Goal: Task Accomplishment & Management: Manage account settings

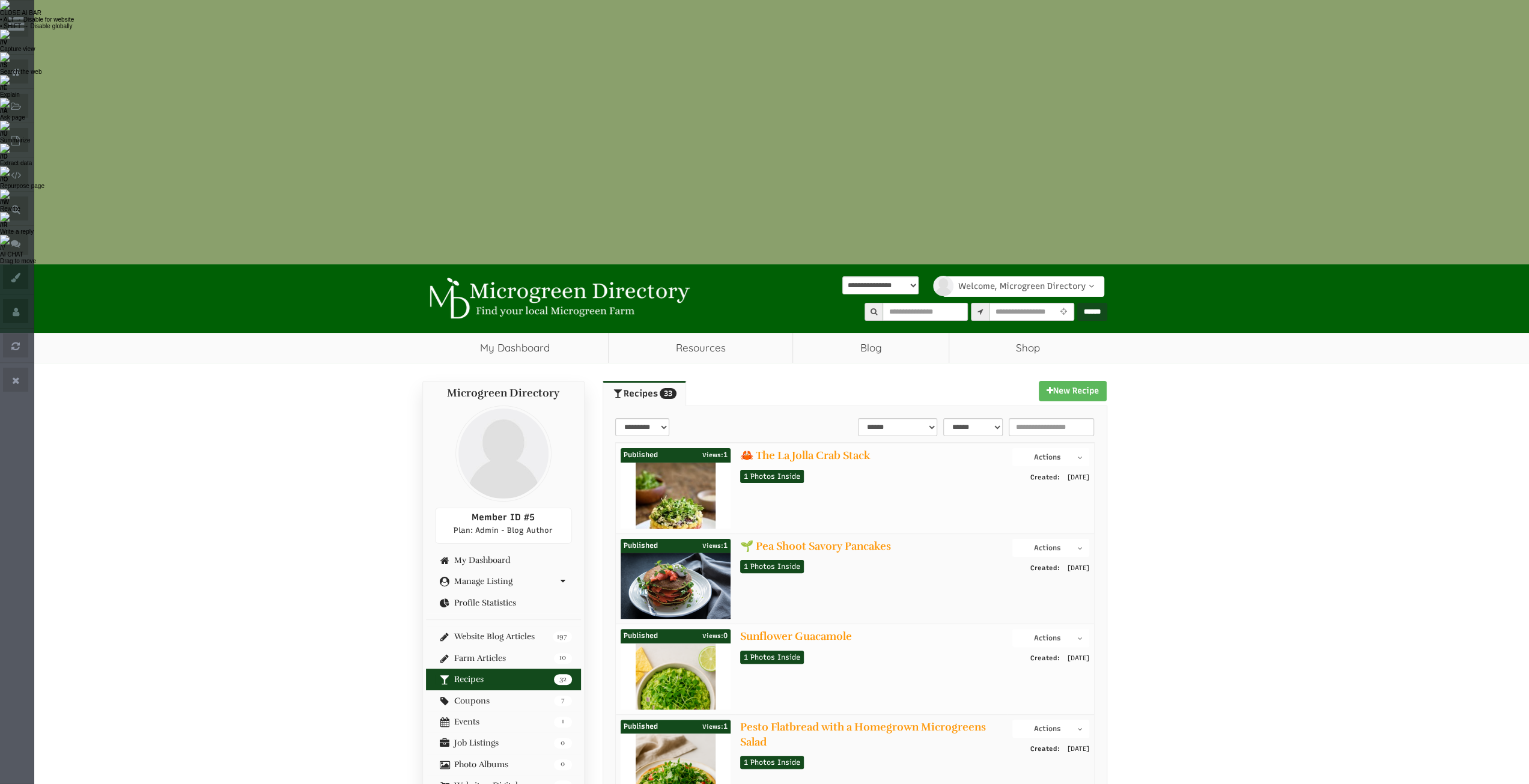
click at [464, 675] on link "32 Recipes" at bounding box center [503, 679] width 137 height 9
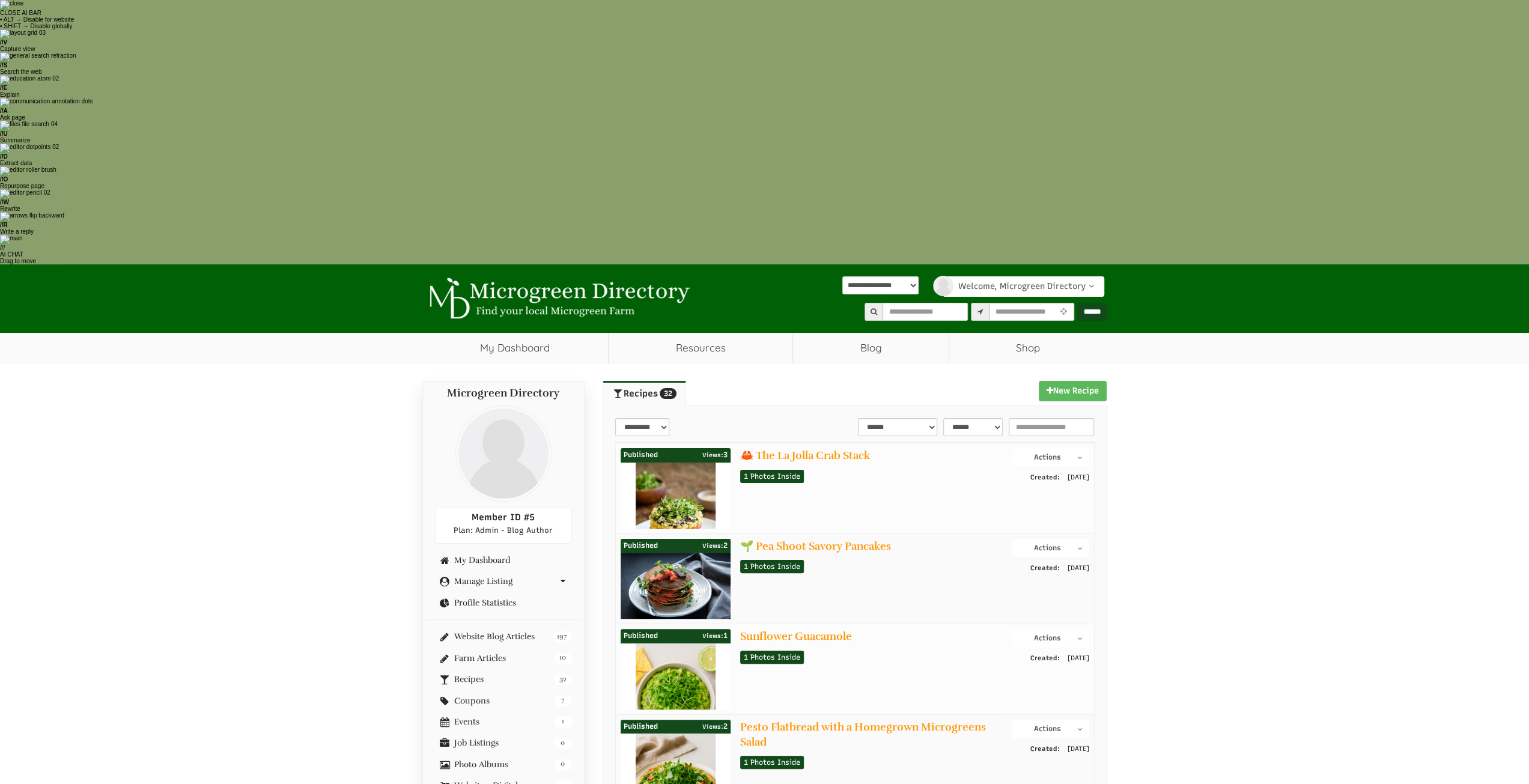
click at [1059, 448] on button "Actions" at bounding box center [1050, 457] width 77 height 18
click at [1034, 486] on link "Edit Post" at bounding box center [1042, 493] width 95 height 14
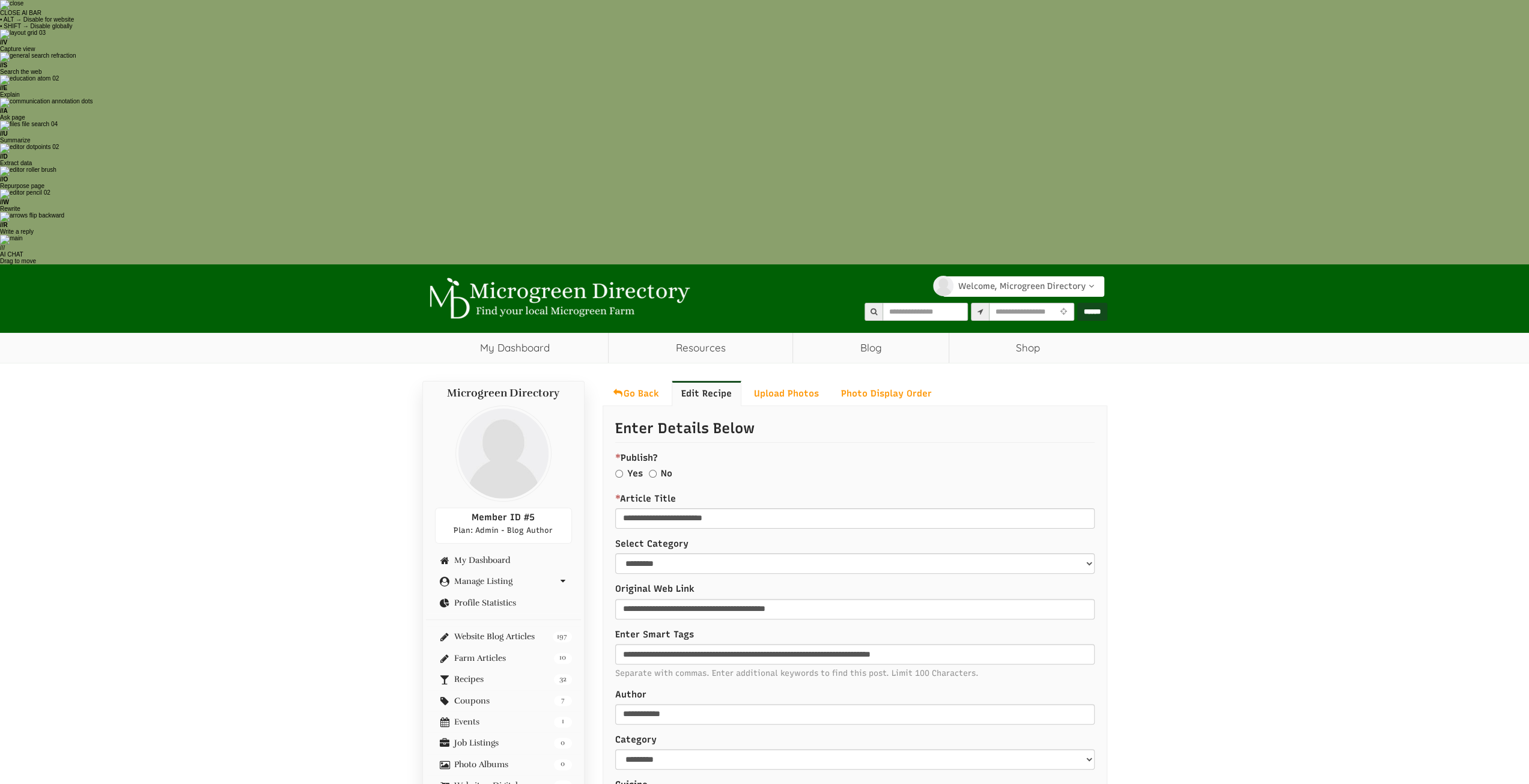
select select "Language Translate Widget"
drag, startPoint x: 673, startPoint y: 195, endPoint x: 596, endPoint y: 186, distance: 77.5
click at [731, 452] on div "* Publish? Yes No Required Field" at bounding box center [855, 468] width 479 height 32
click at [496, 675] on link "32 Recipes" at bounding box center [503, 679] width 137 height 9
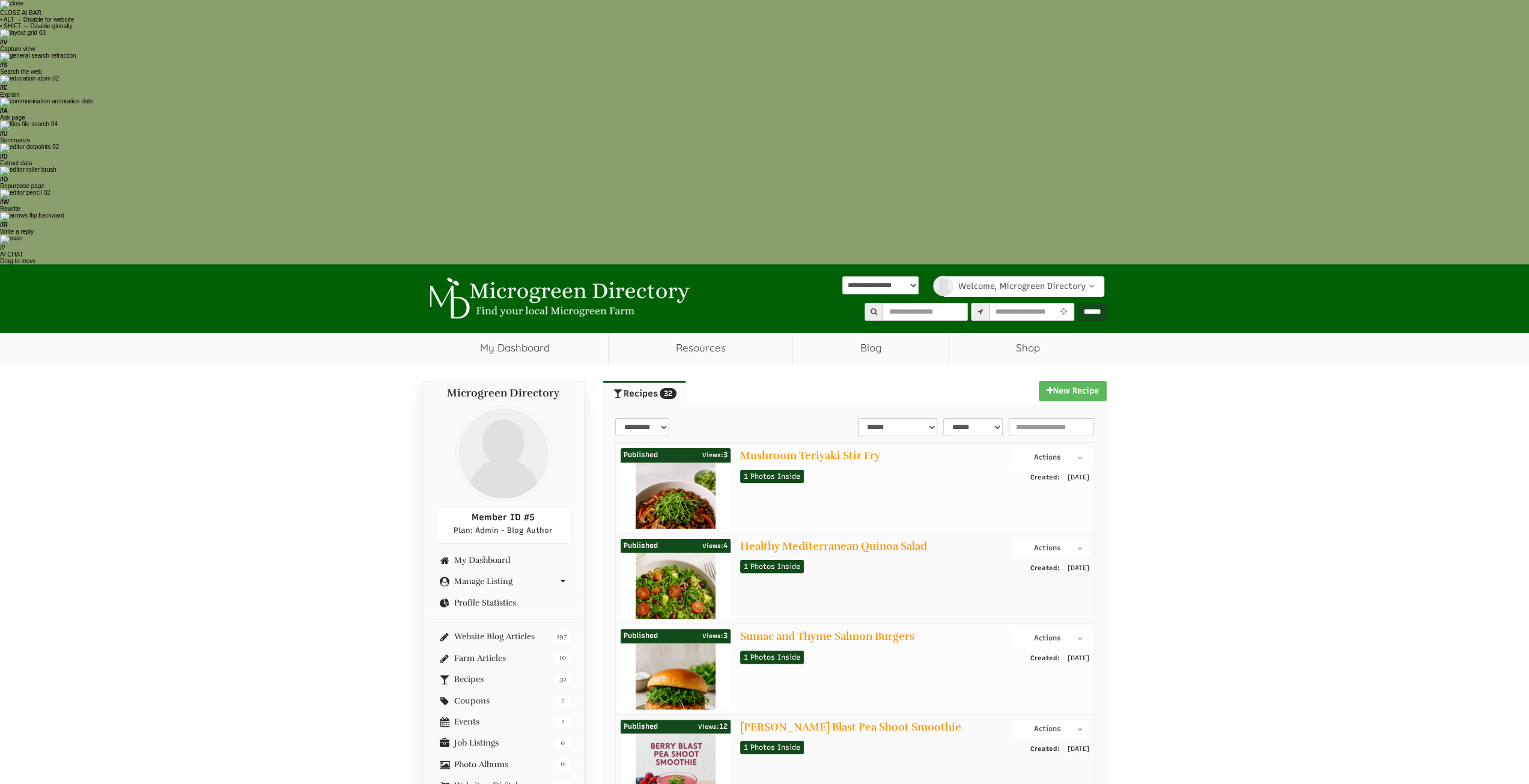
click at [1051, 629] on button "Actions" at bounding box center [1050, 638] width 77 height 18
click at [1023, 667] on link "Edit Post" at bounding box center [1042, 674] width 95 height 14
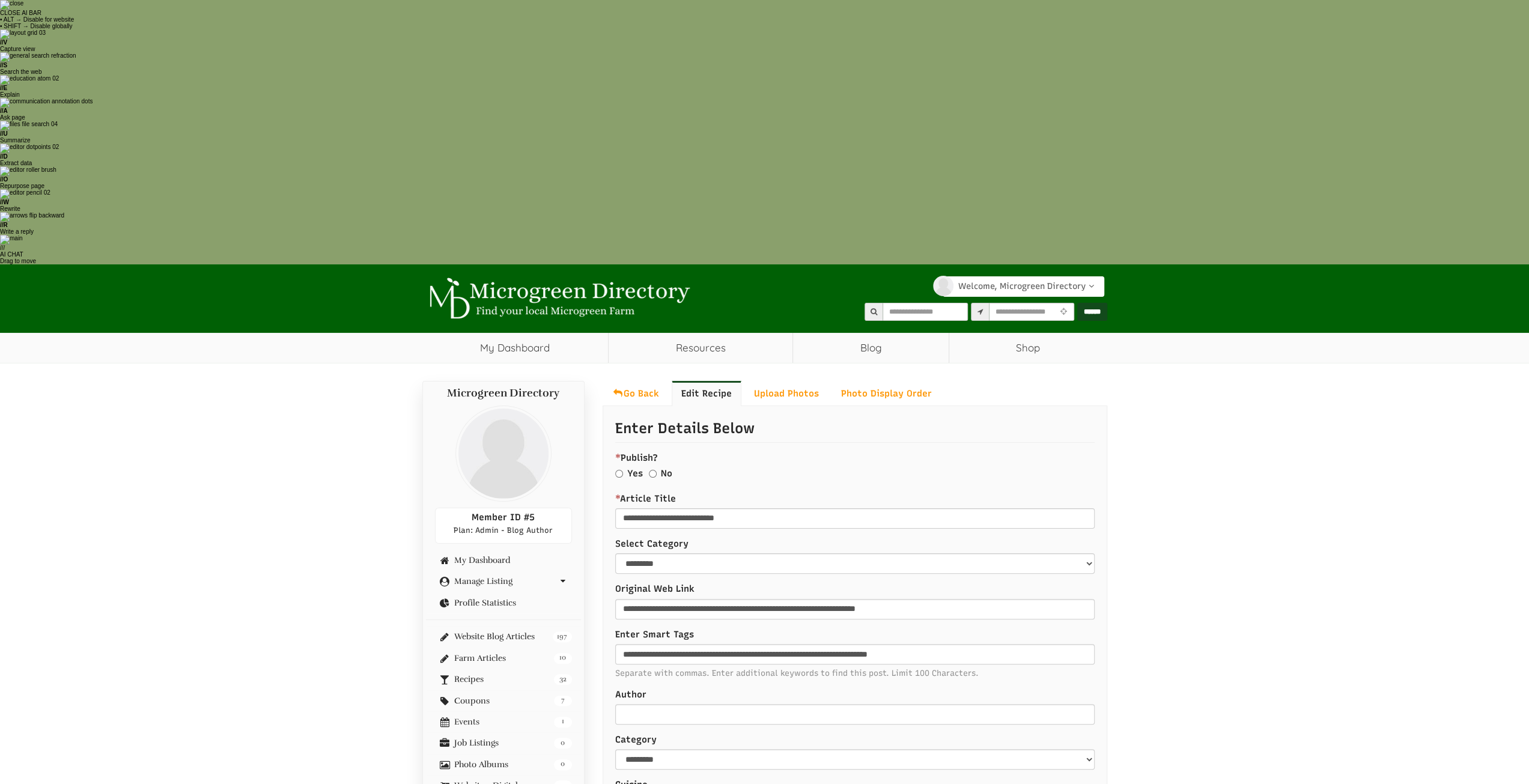
select select "Language Translate Widget"
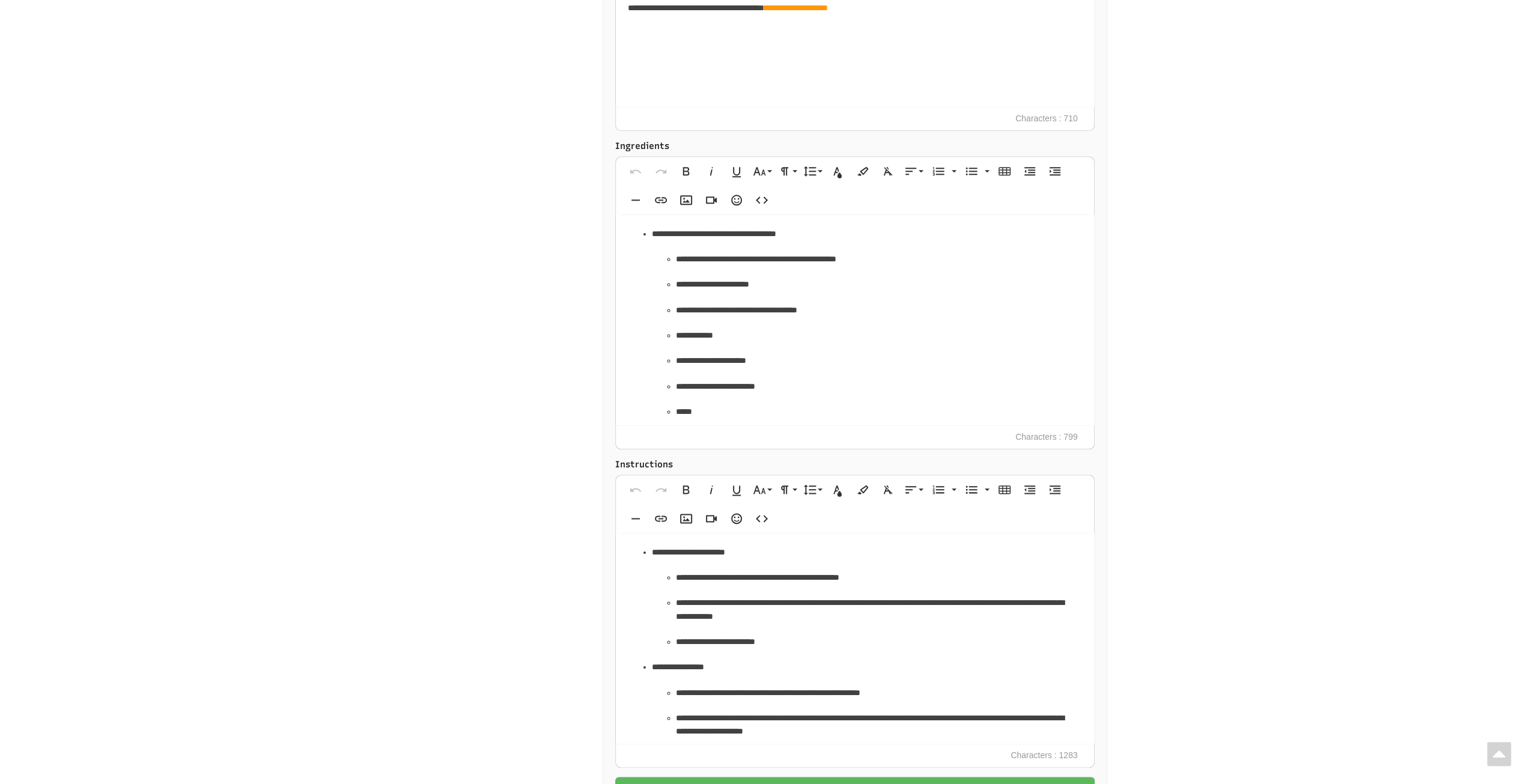
scroll to position [1446, 0]
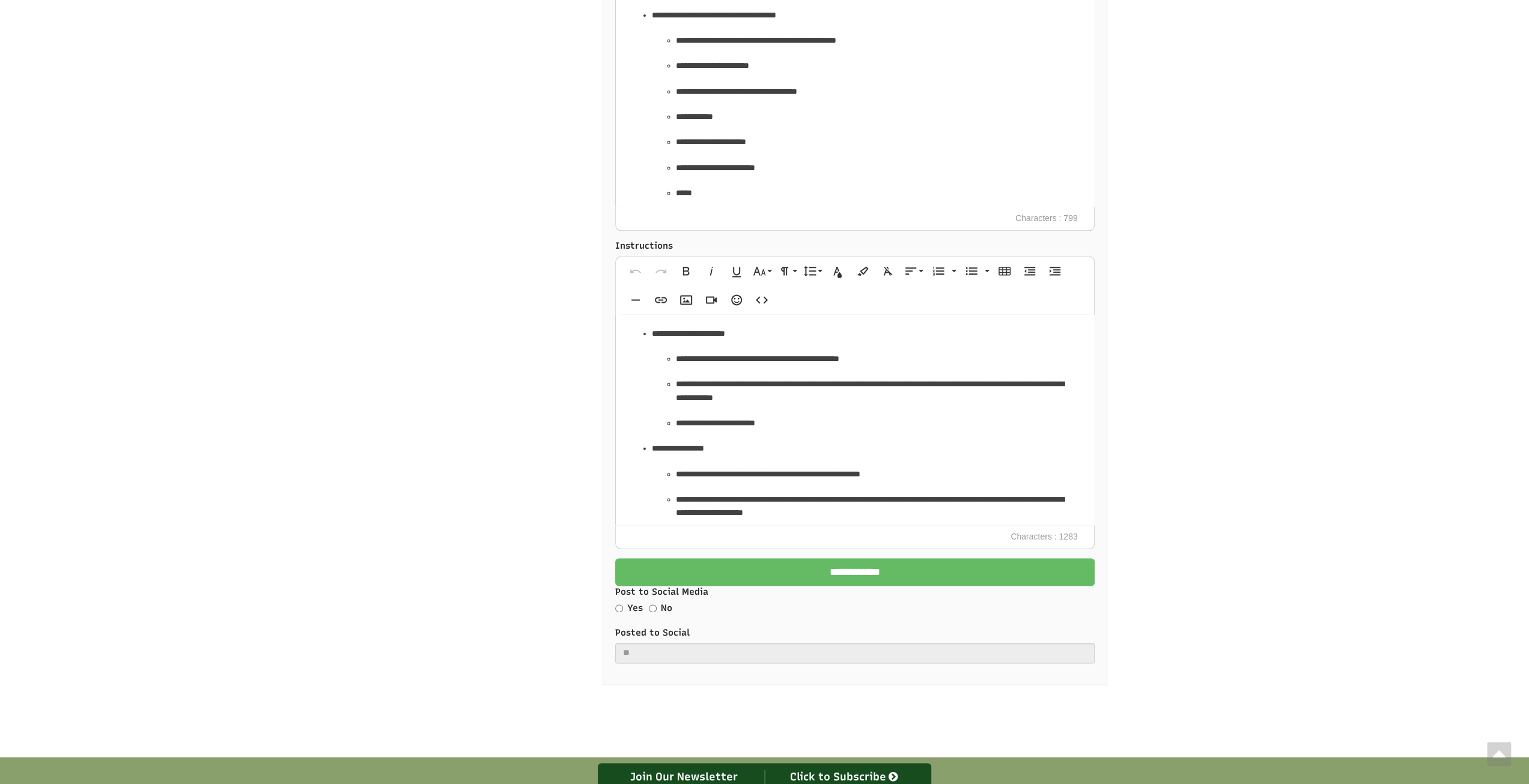
click at [813, 558] on input "**********" at bounding box center [855, 571] width 479 height 27
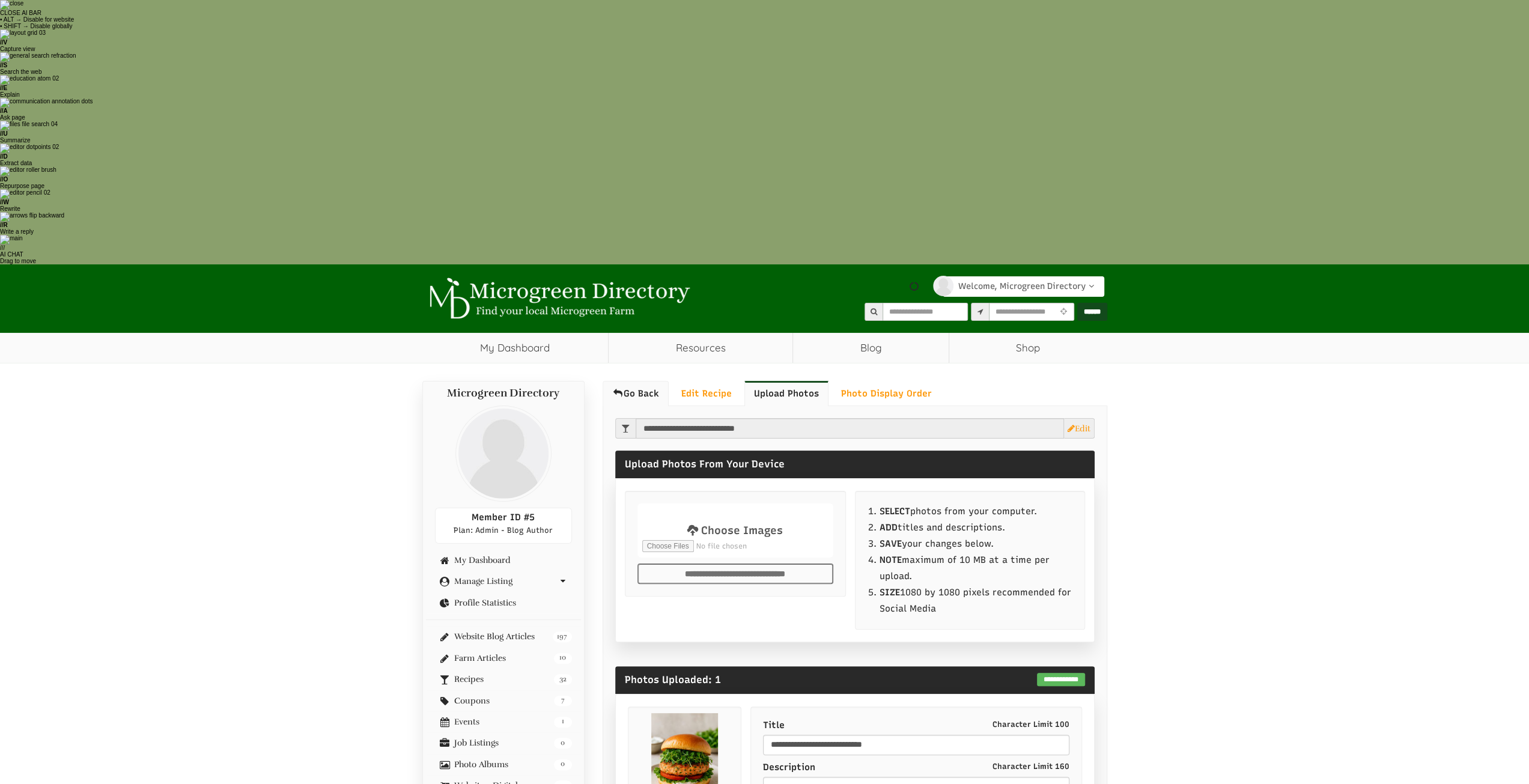
click at [632, 381] on link "Go Back" at bounding box center [635, 393] width 66 height 26
select select "Language Translate Widget"
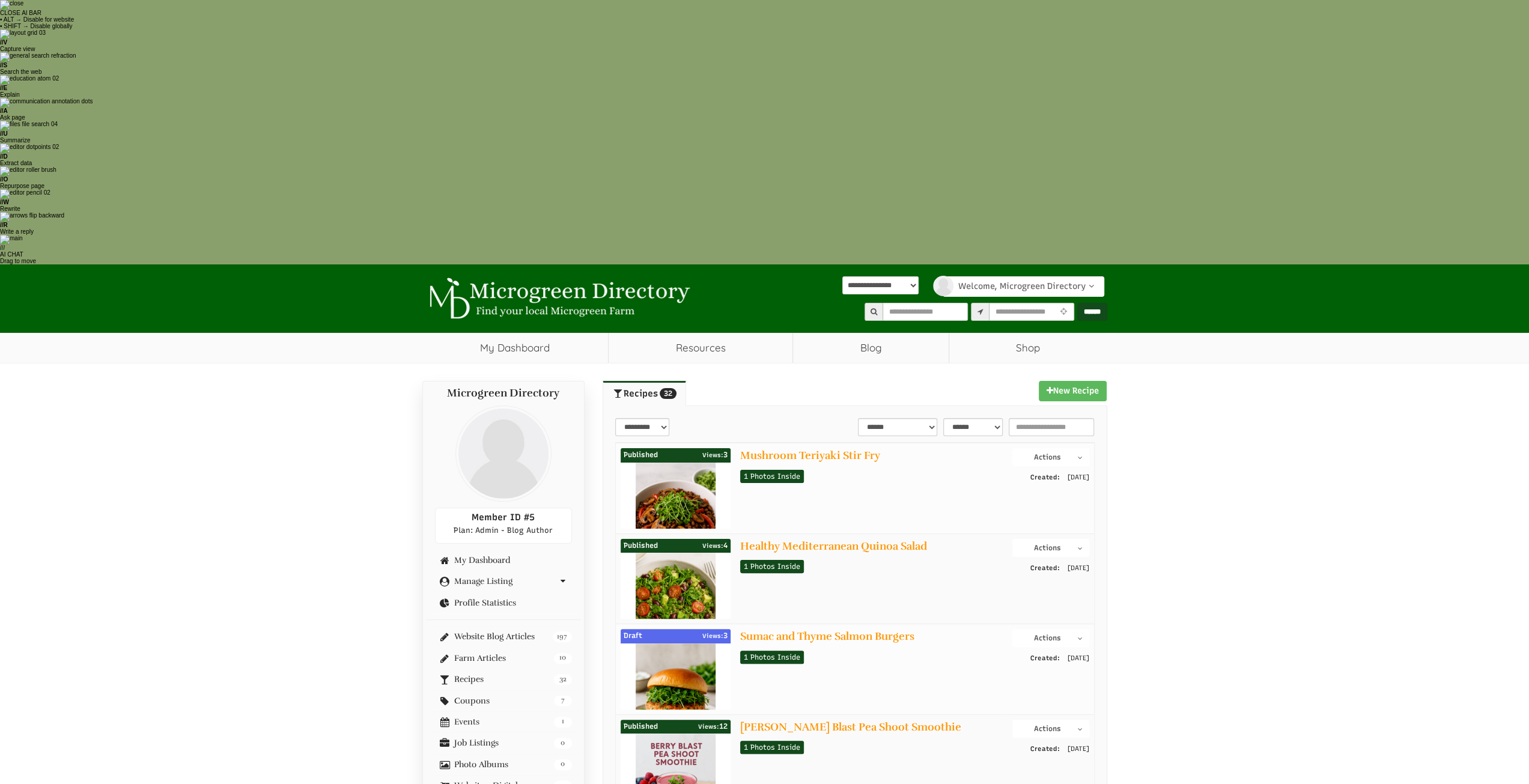
click at [1061, 539] on button "Actions" at bounding box center [1050, 548] width 77 height 18
click at [1032, 576] on link "Edit Post" at bounding box center [1042, 583] width 95 height 14
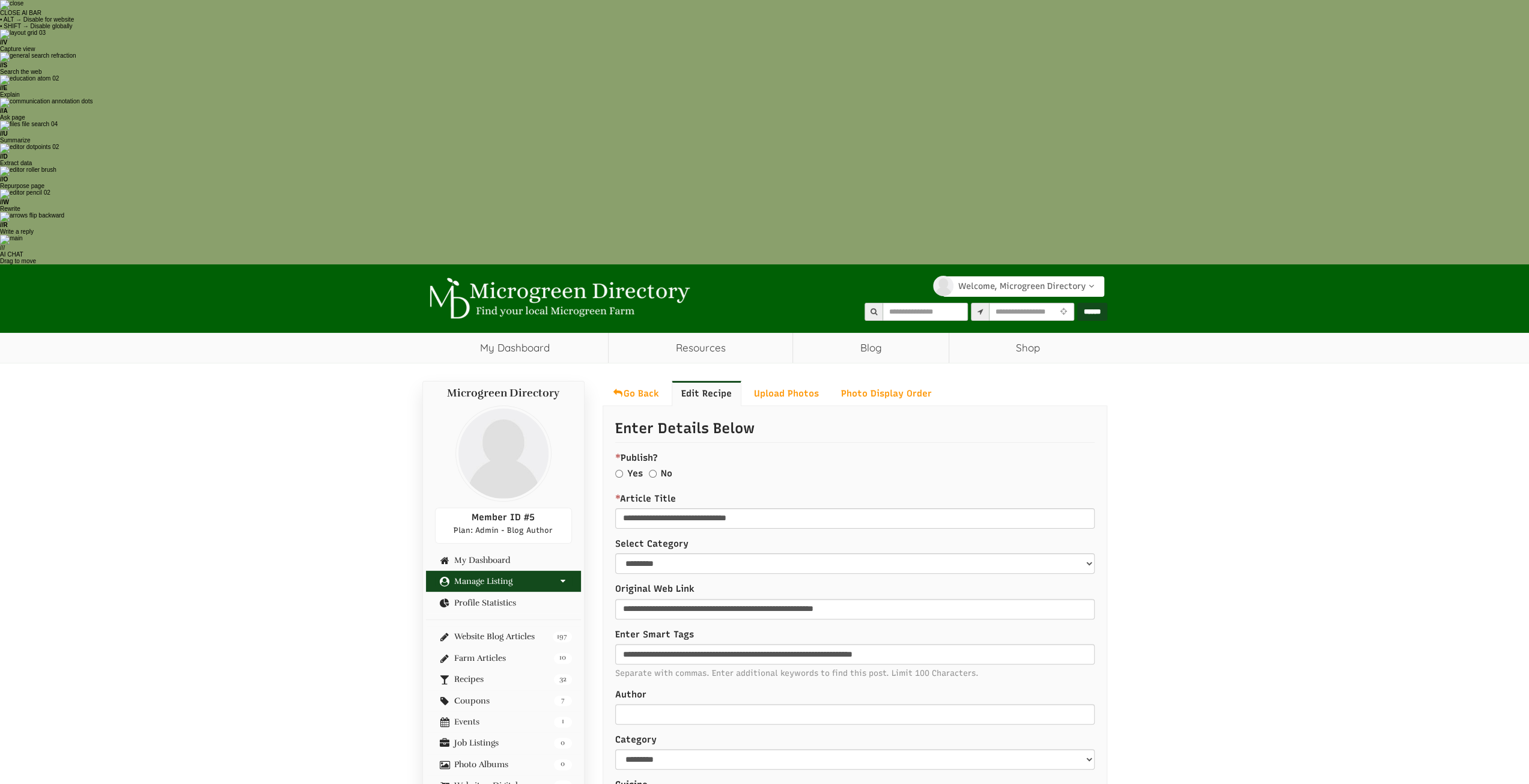
select select "Language Translate Widget"
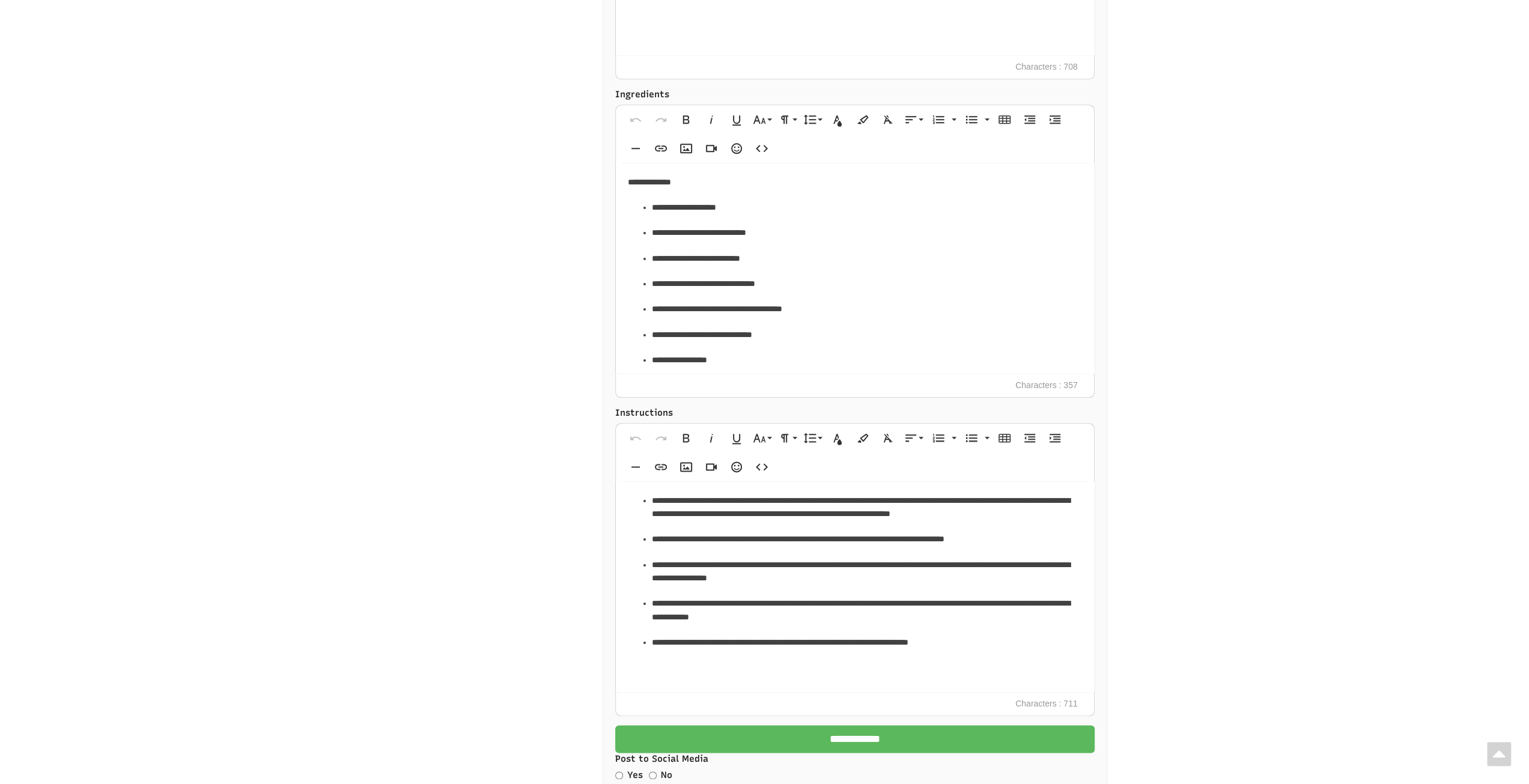
scroll to position [1441, 0]
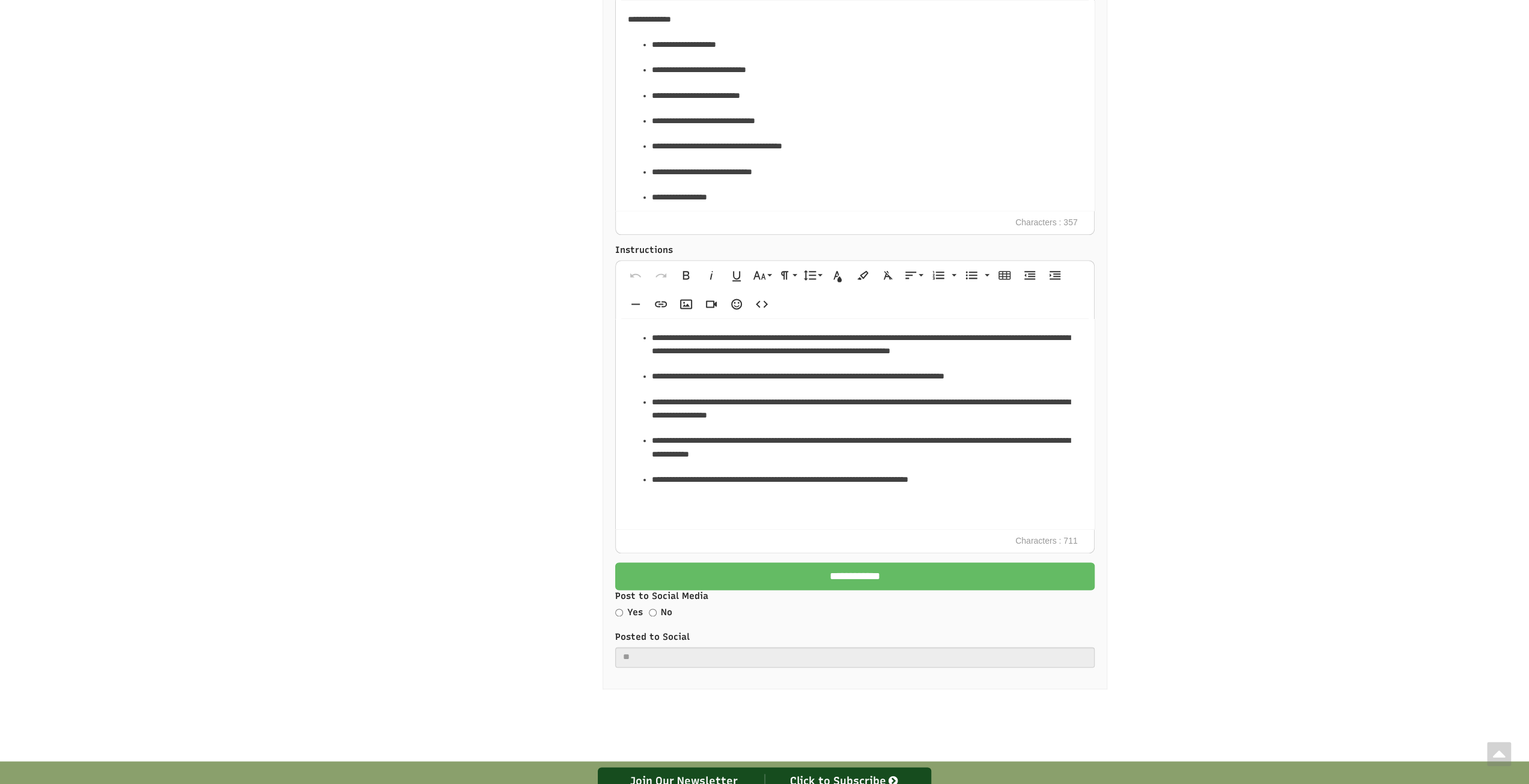
click at [787, 562] on input "**********" at bounding box center [855, 575] width 479 height 27
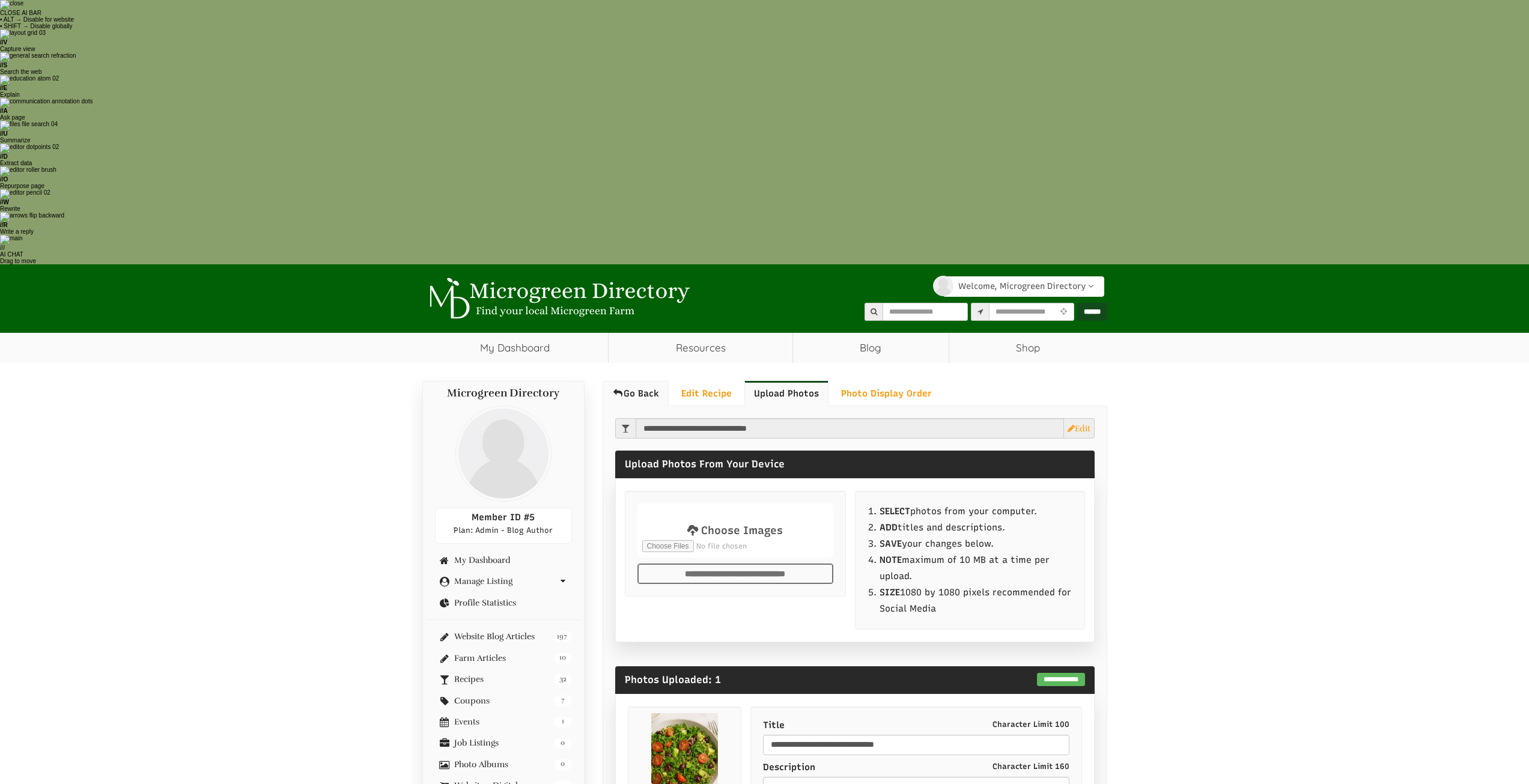
click at [642, 381] on link "Go Back" at bounding box center [635, 393] width 66 height 26
select select "Language Translate Widget"
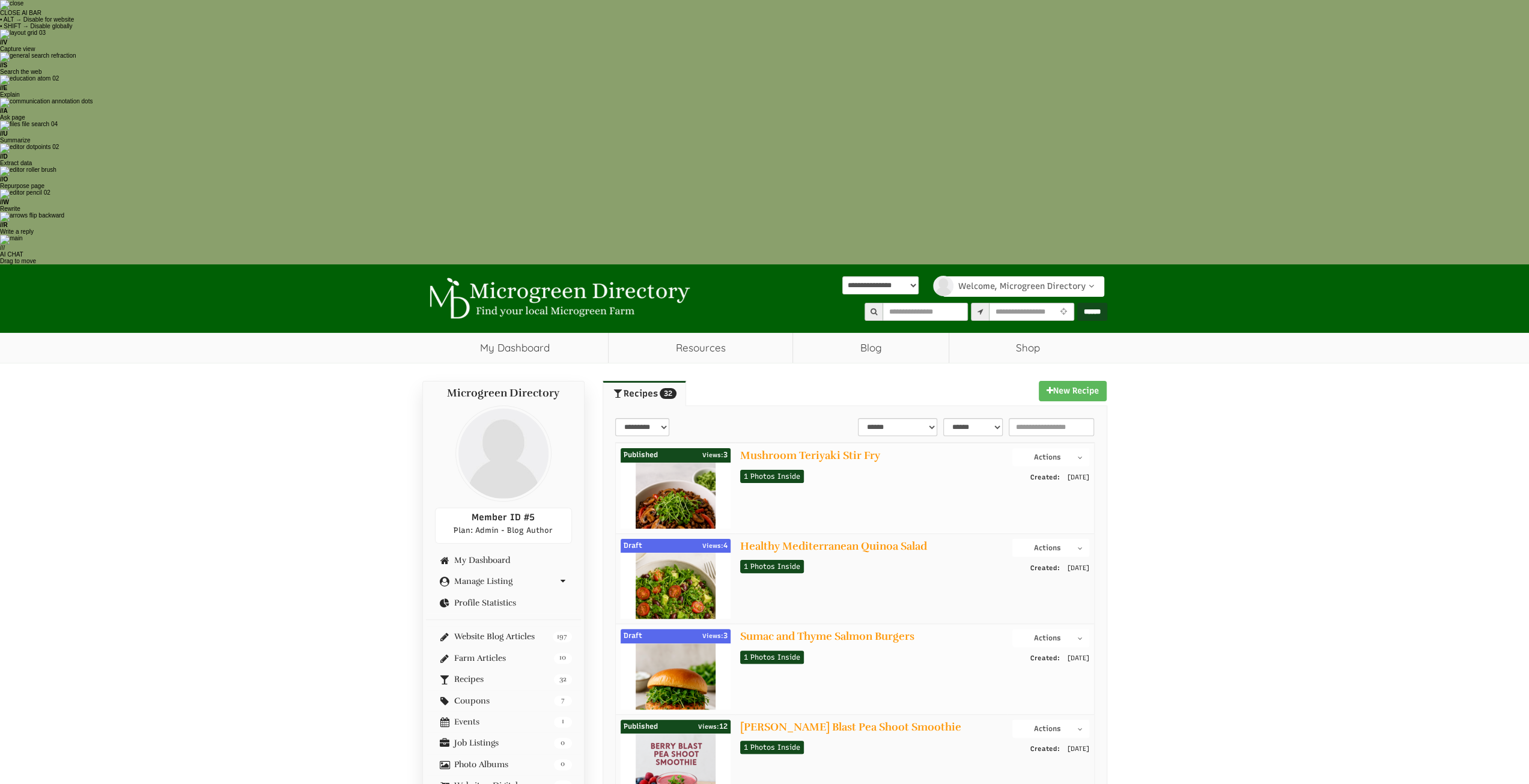
click at [1050, 448] on button "Actions" at bounding box center [1050, 457] width 77 height 18
click at [1031, 486] on link "Edit Post" at bounding box center [1042, 493] width 95 height 14
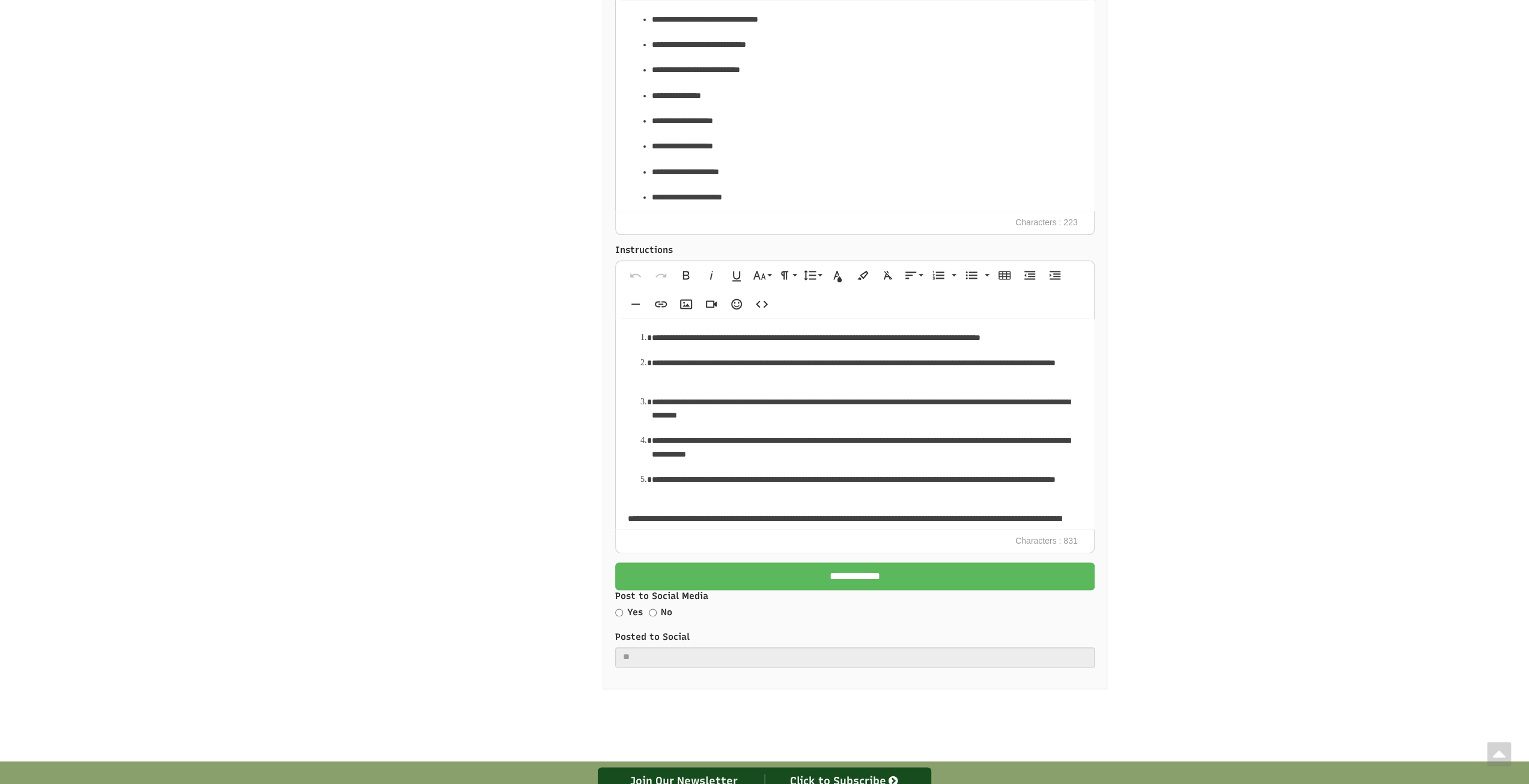
scroll to position [1446, 0]
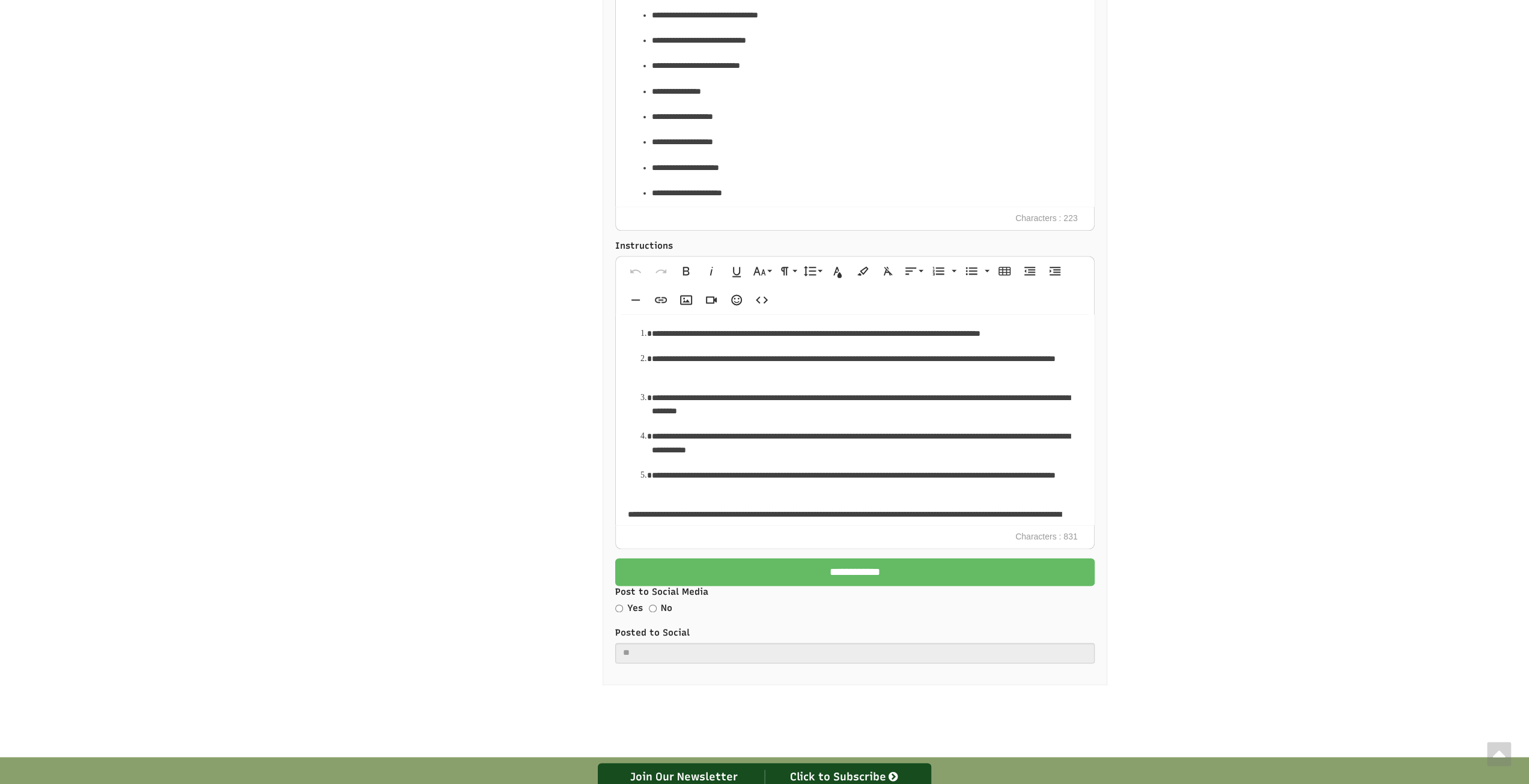
click at [809, 558] on input "**********" at bounding box center [855, 571] width 479 height 27
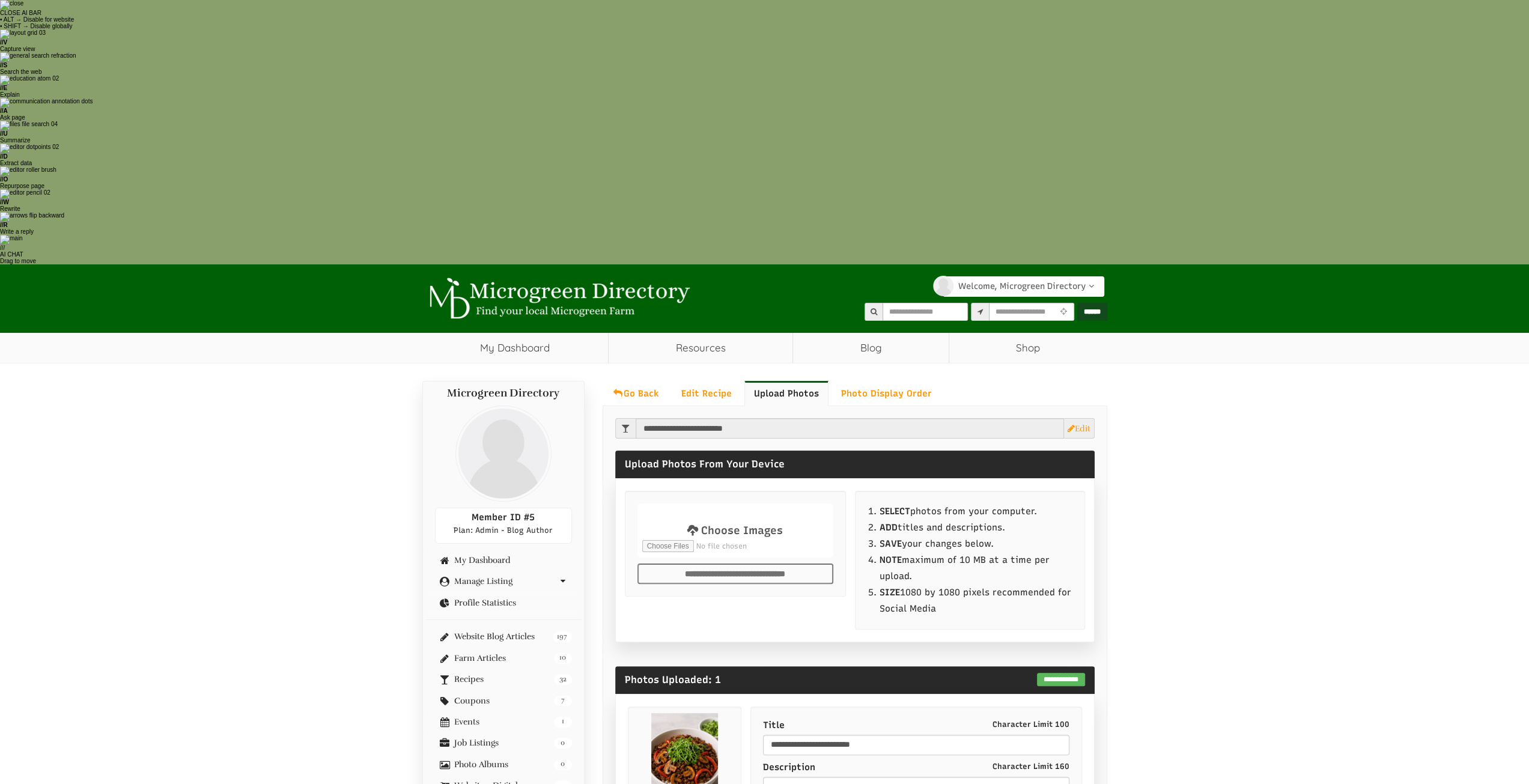
select select "Language Translate Widget"
click at [637, 381] on link "Go Back" at bounding box center [635, 393] width 66 height 26
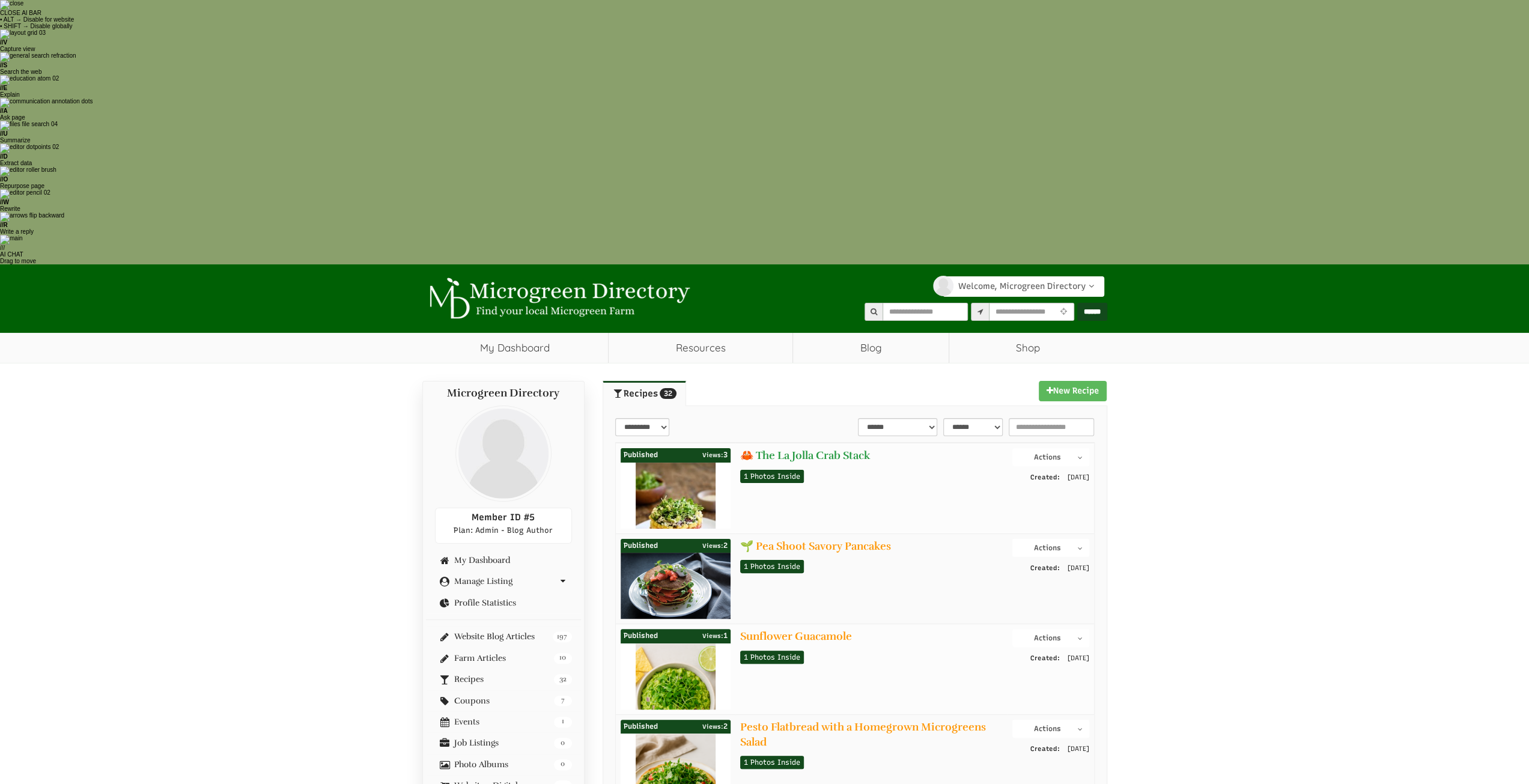
select select "Language Translate Widget"
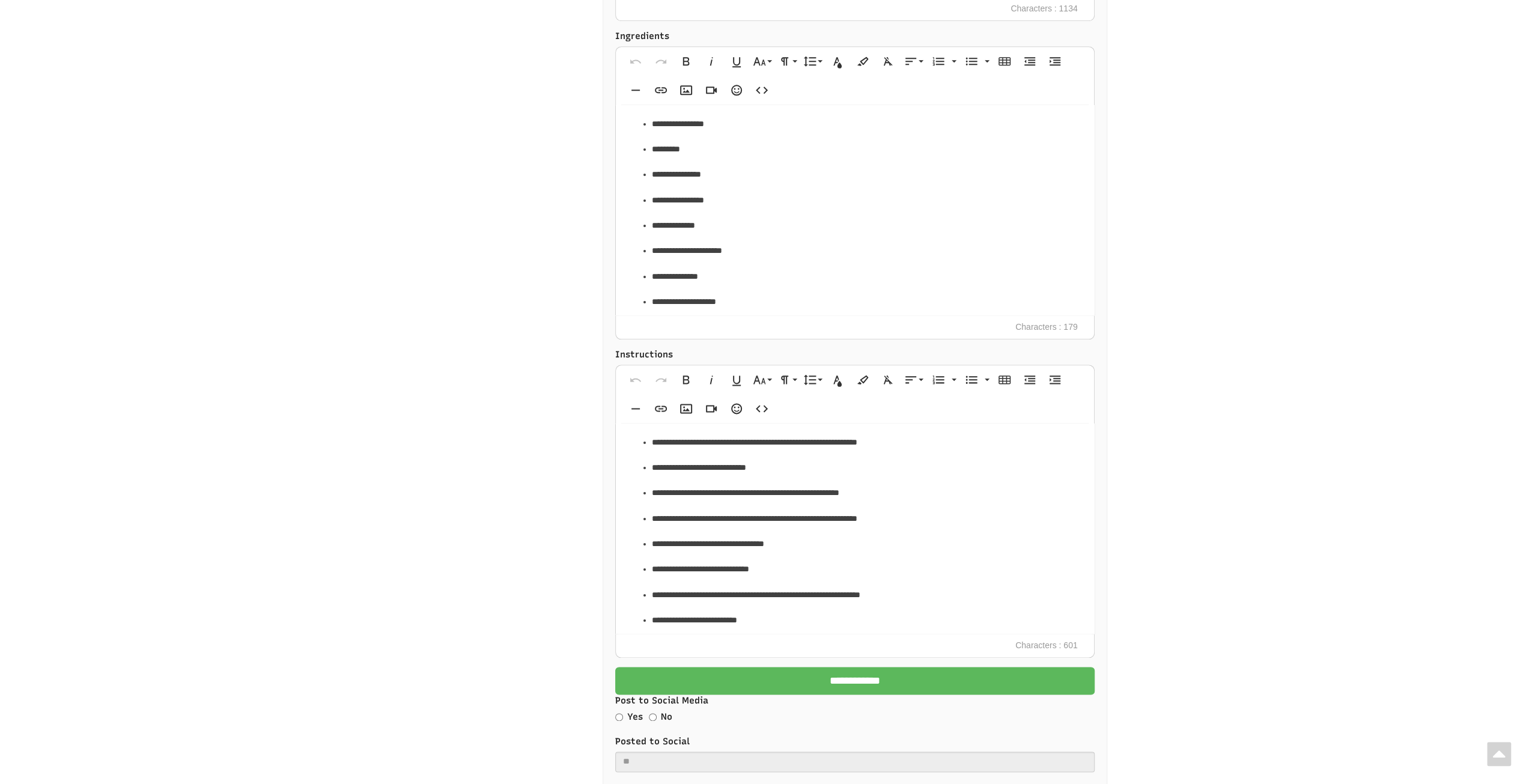
scroll to position [1441, 0]
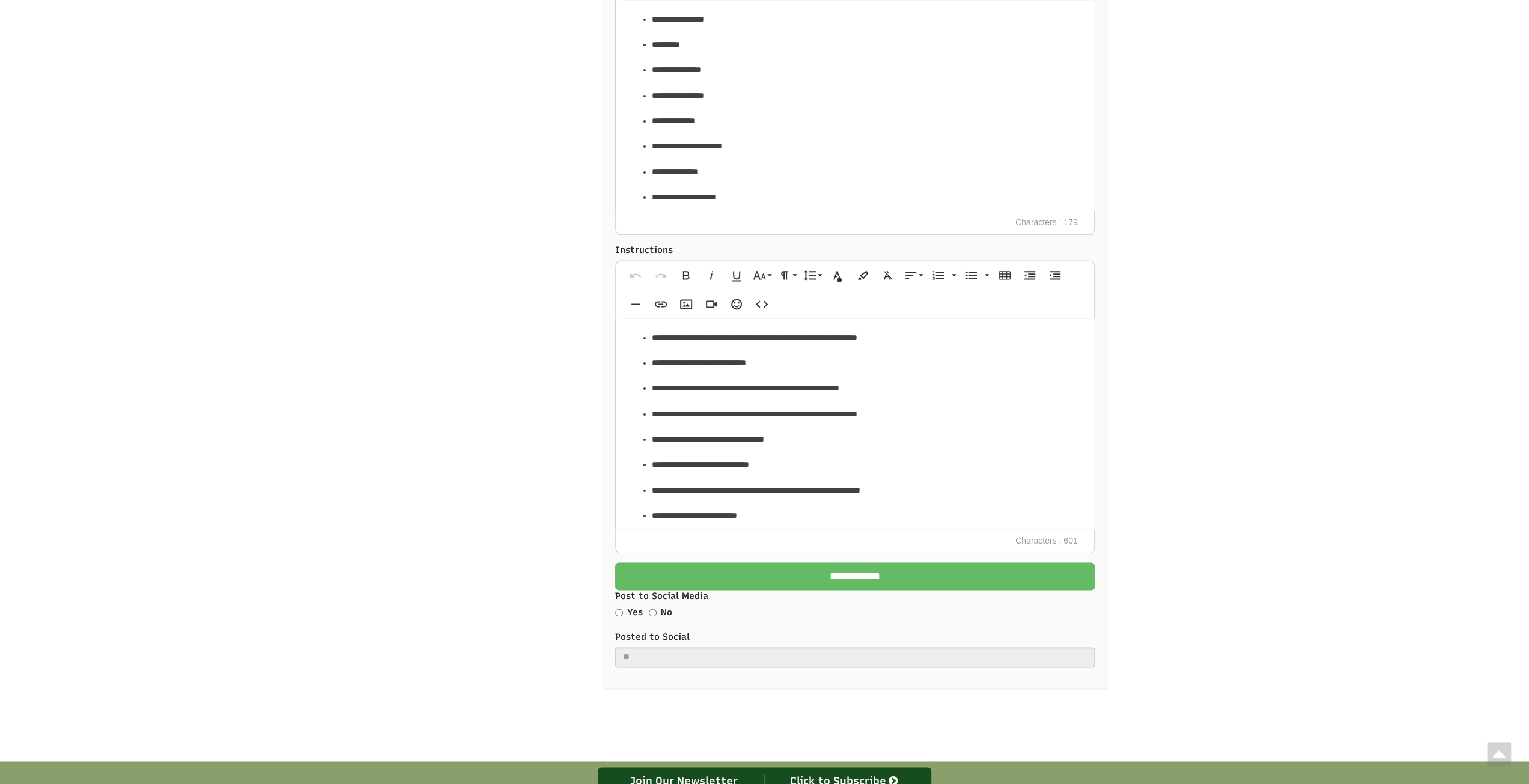
click at [774, 562] on input "**********" at bounding box center [855, 575] width 479 height 27
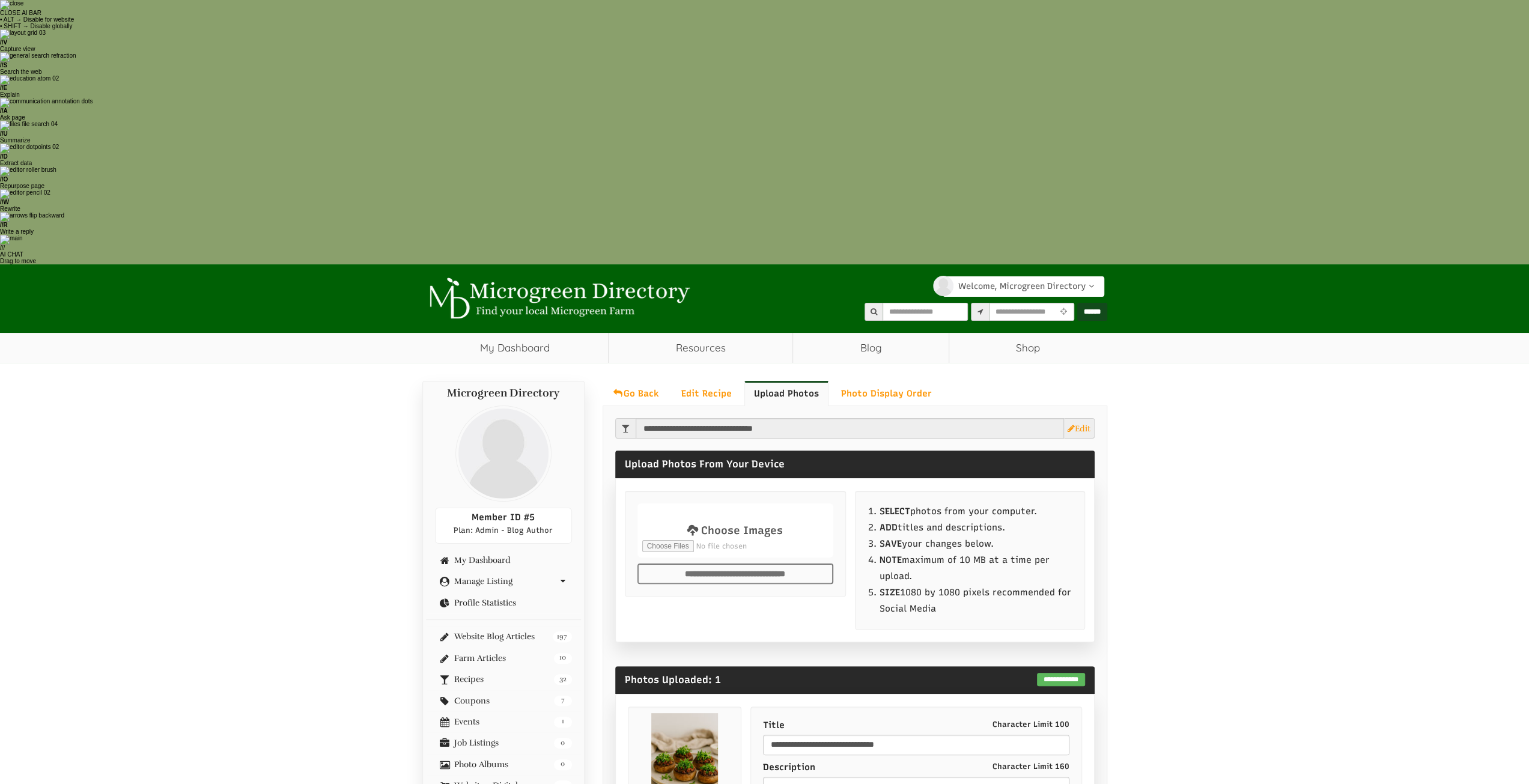
select select "Language Translate Widget"
click at [635, 381] on link "Go Back" at bounding box center [635, 393] width 66 height 26
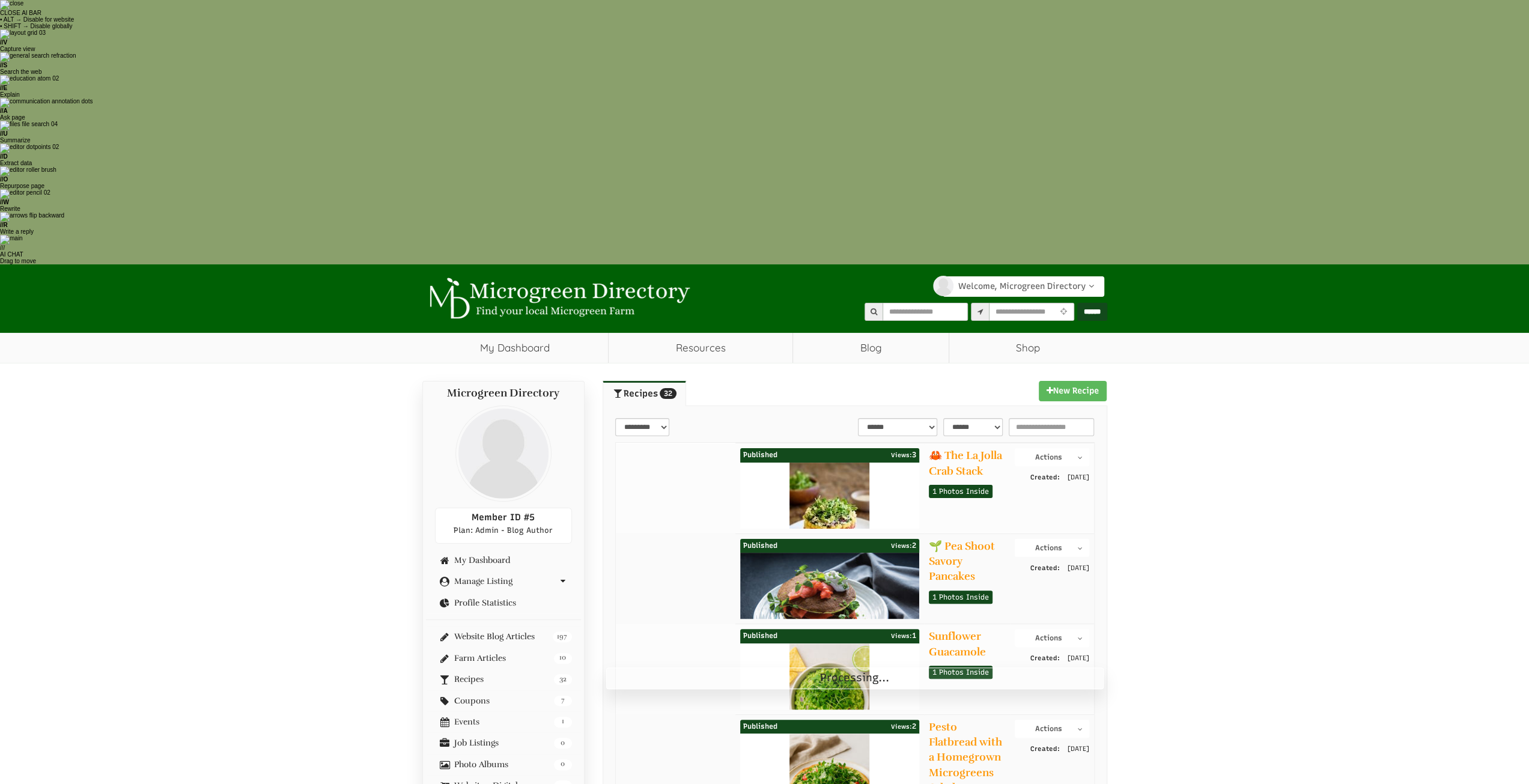
select select "Language Translate Widget"
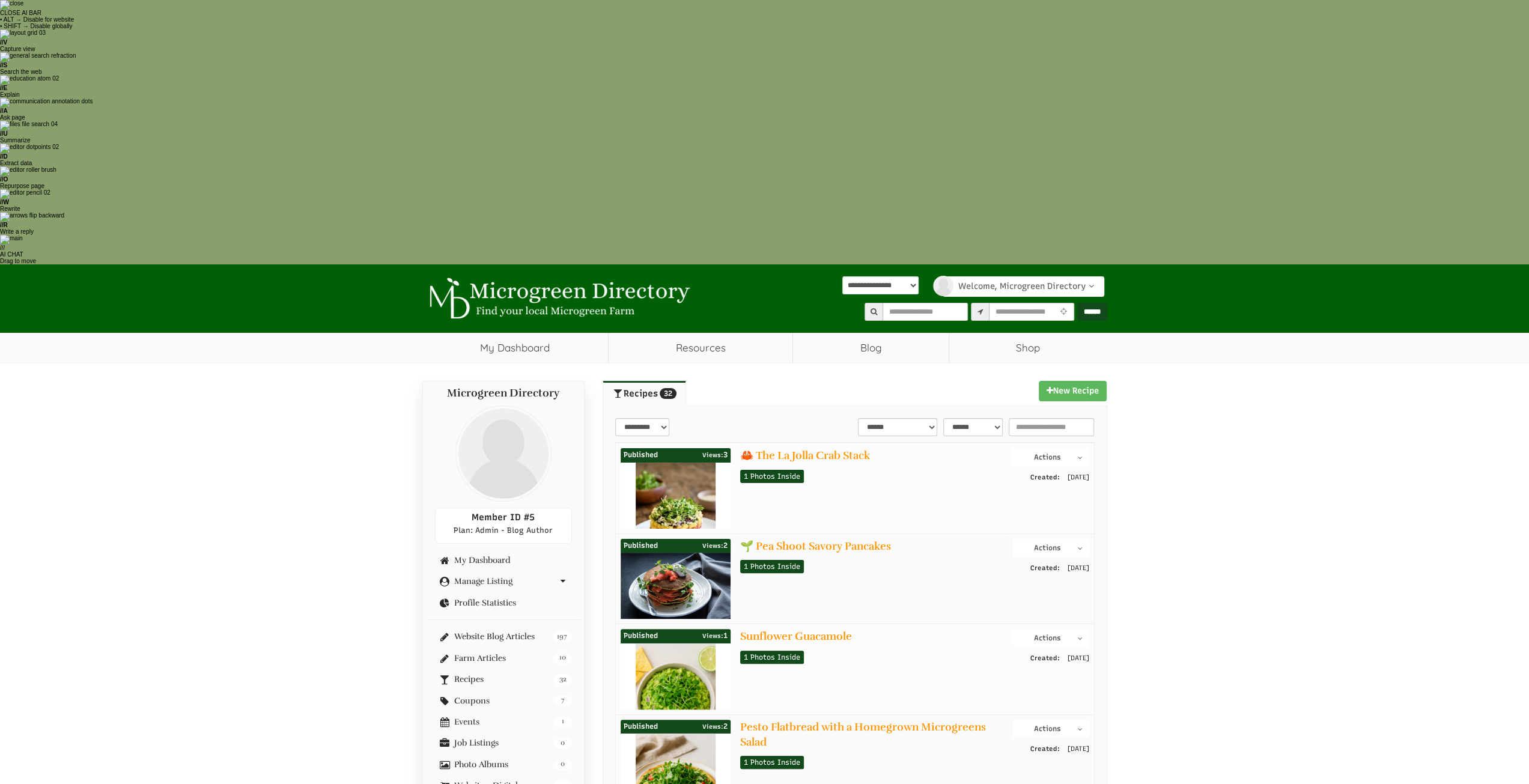
click at [1070, 720] on button "Actions" at bounding box center [1050, 729] width 77 height 18
click at [1023, 757] on link "Edit Post" at bounding box center [1042, 764] width 95 height 14
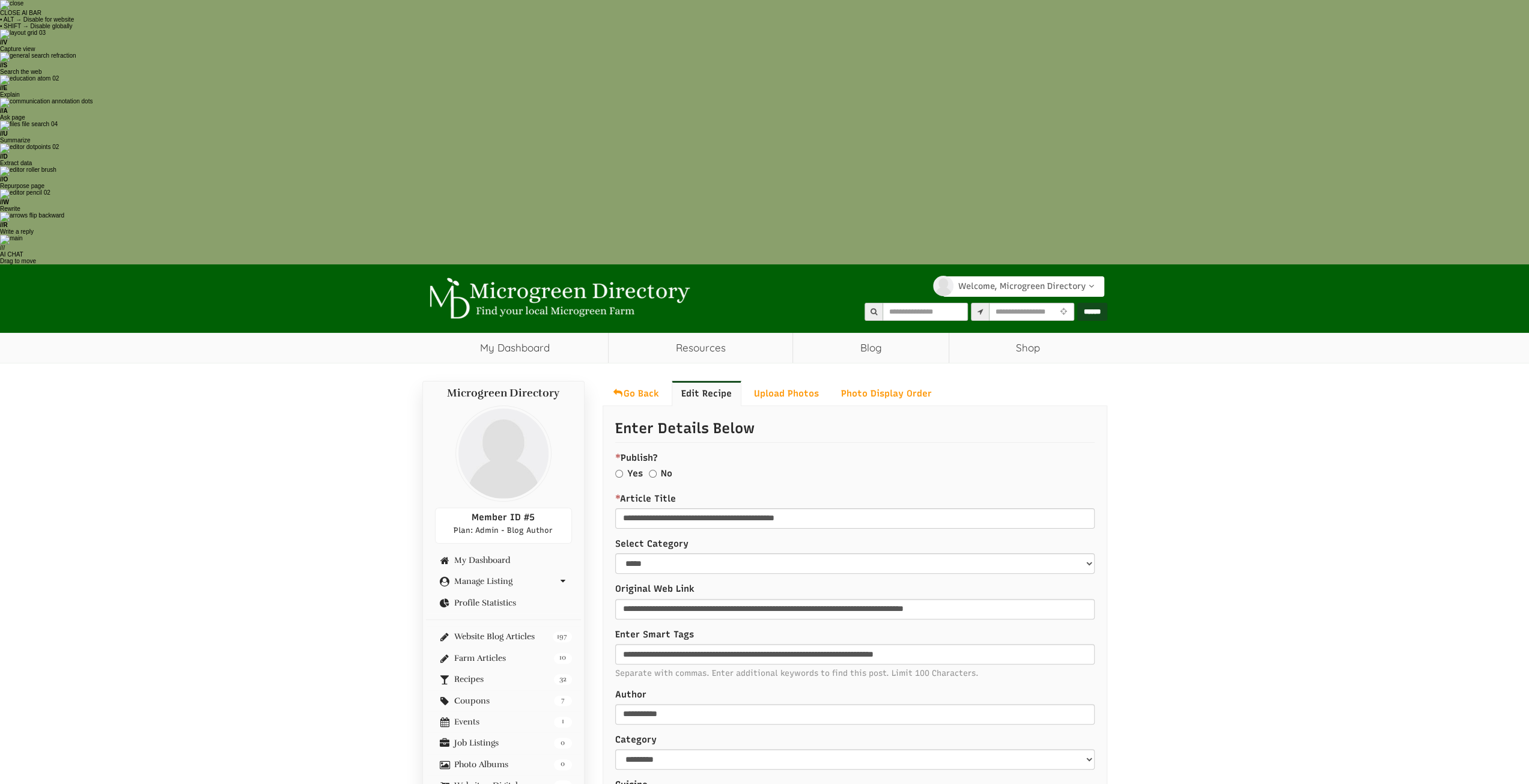
select select "Language Translate Widget"
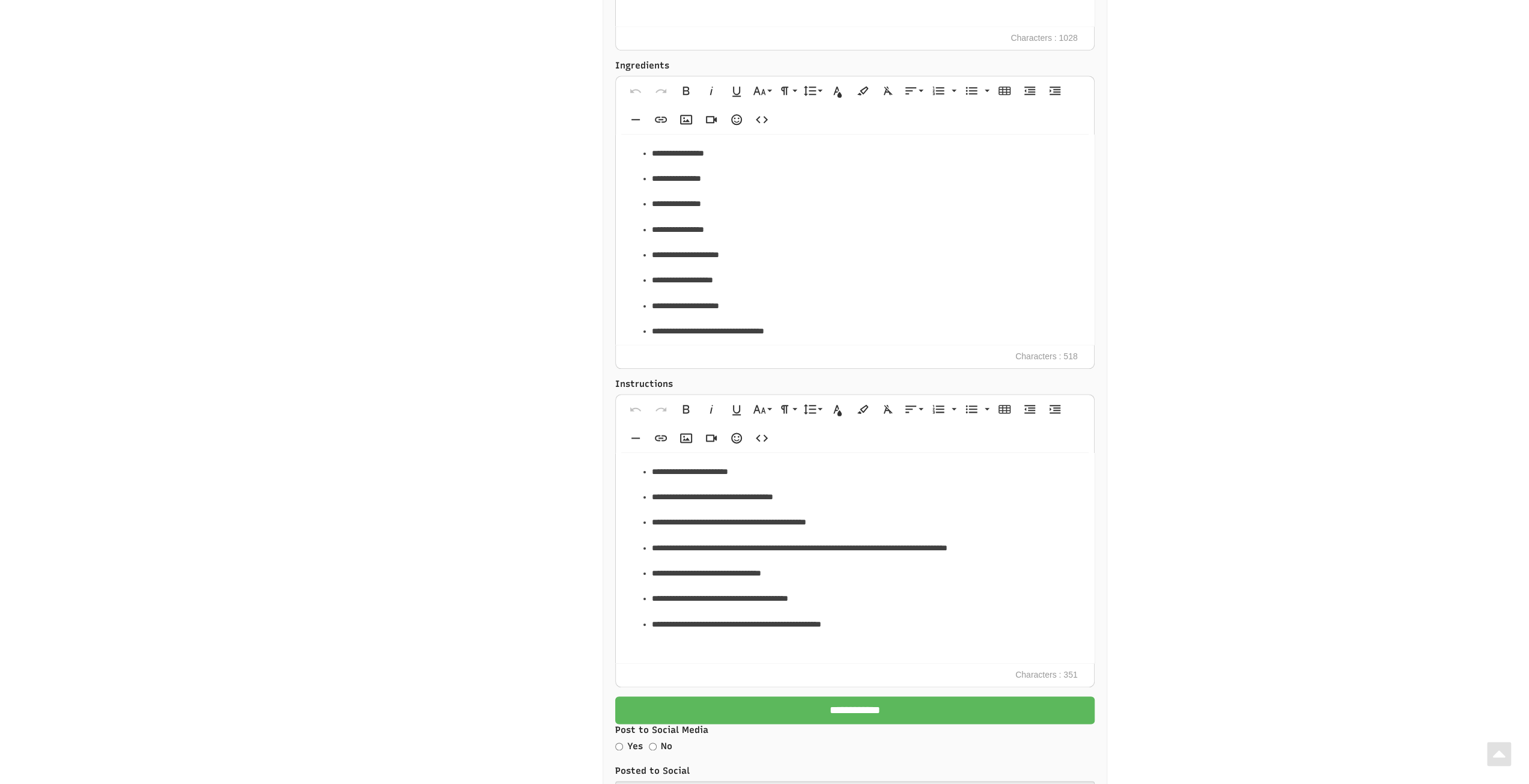
scroll to position [1326, 0]
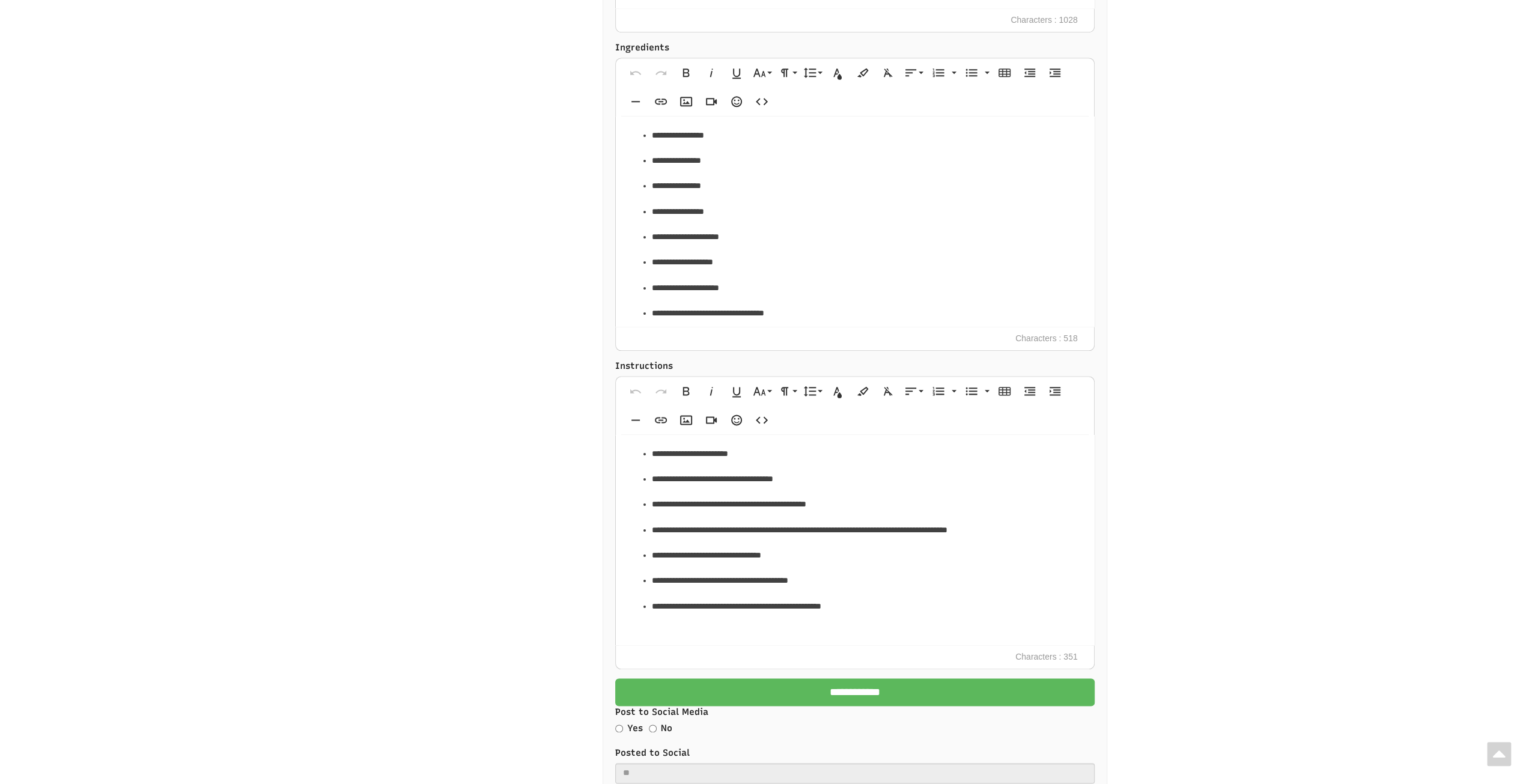
click at [860, 706] on label "Post to Social Media" at bounding box center [855, 712] width 479 height 12
click at [855, 678] on input "**********" at bounding box center [855, 692] width 479 height 27
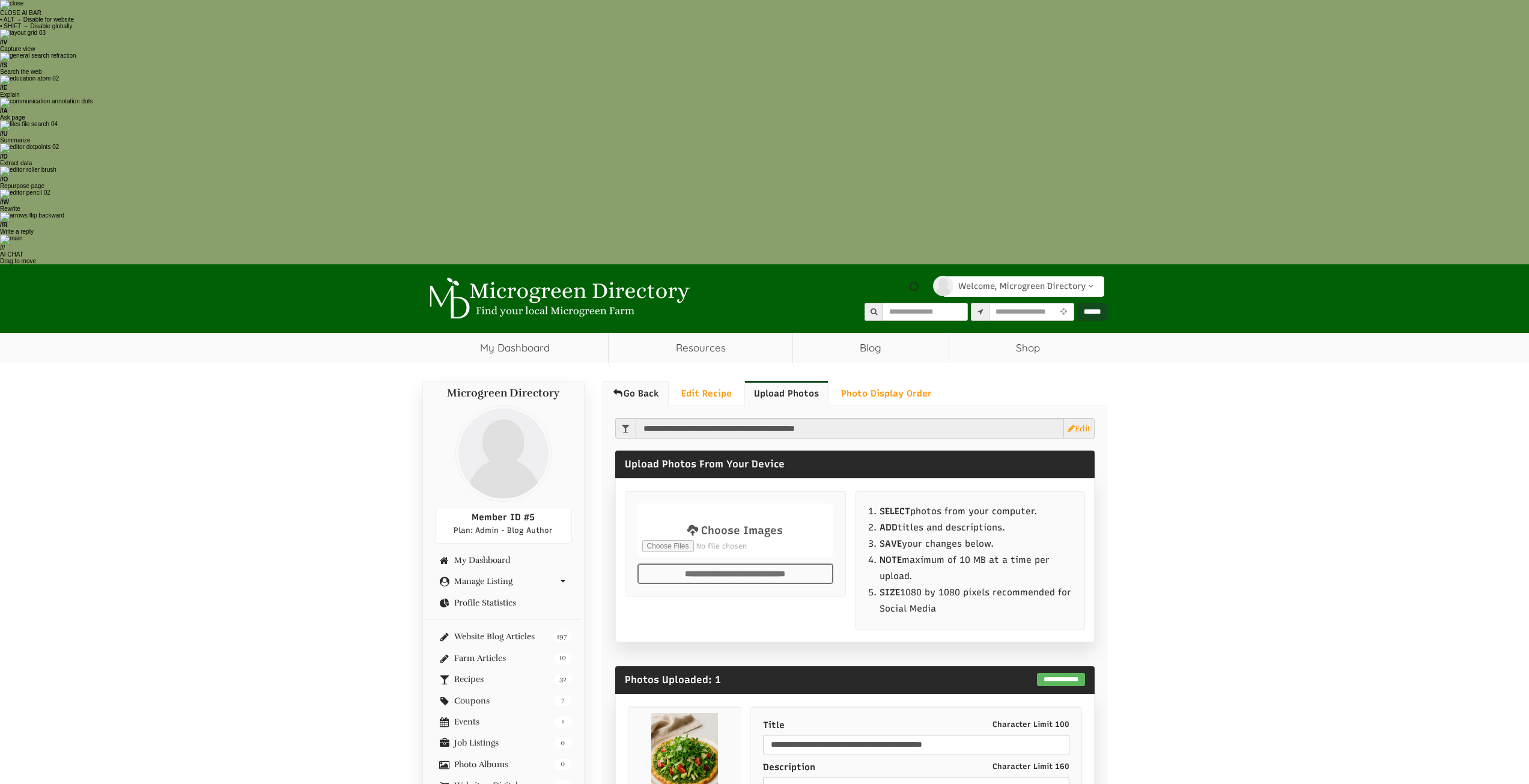
drag, startPoint x: 0, startPoint y: 0, endPoint x: 645, endPoint y: 129, distance: 657.8
click at [645, 381] on link "Go Back" at bounding box center [635, 393] width 66 height 26
select select "Language Translate Widget"
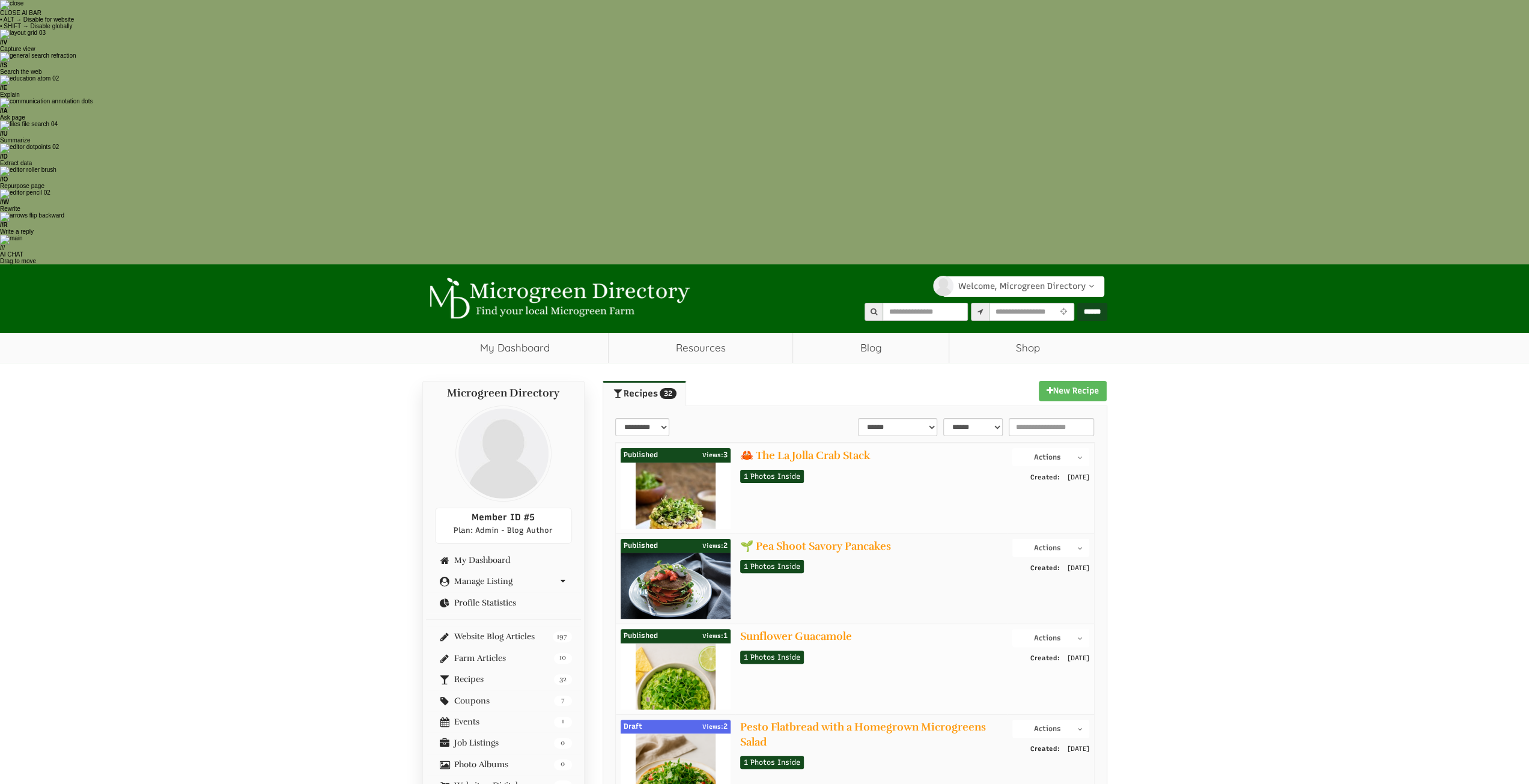
select select "Language Translate Widget"
click at [1036, 629] on button "Actions" at bounding box center [1050, 638] width 77 height 18
click at [1021, 667] on link "Edit Post" at bounding box center [1042, 674] width 95 height 14
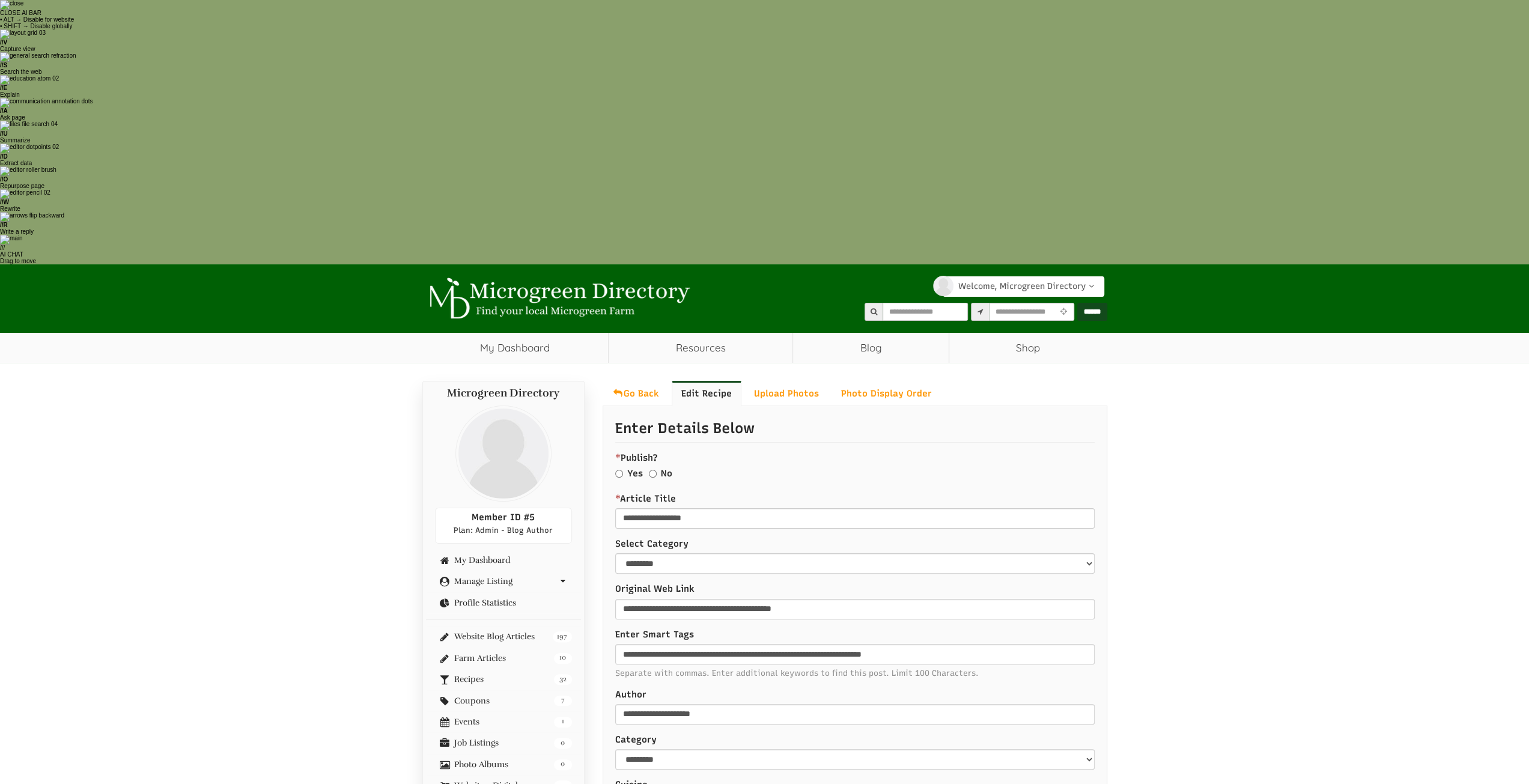
select select "Language Translate Widget"
click at [657, 467] on div "No" at bounding box center [660, 475] width 24 height 16
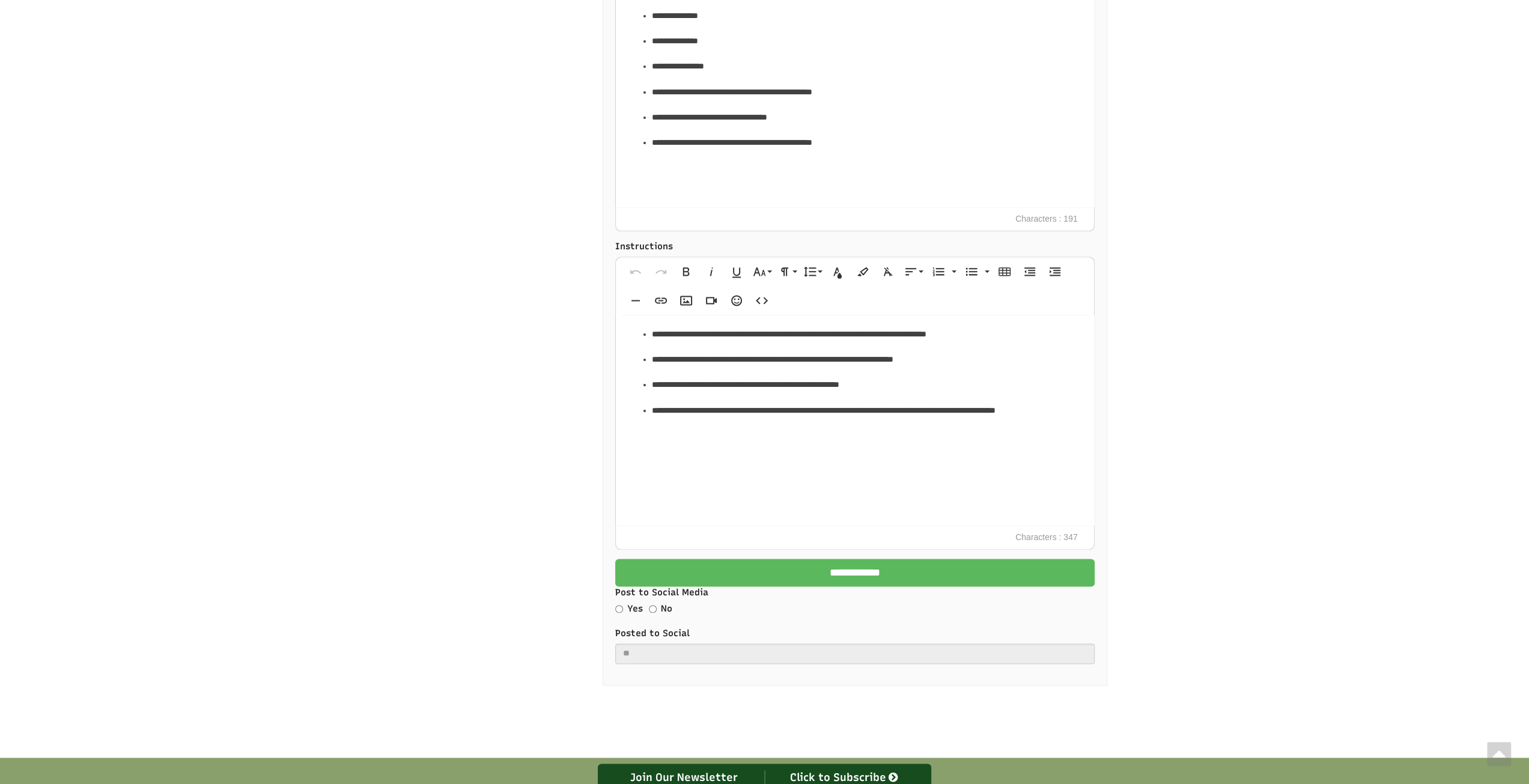
scroll to position [1446, 0]
click at [774, 558] on input "**********" at bounding box center [855, 571] width 479 height 27
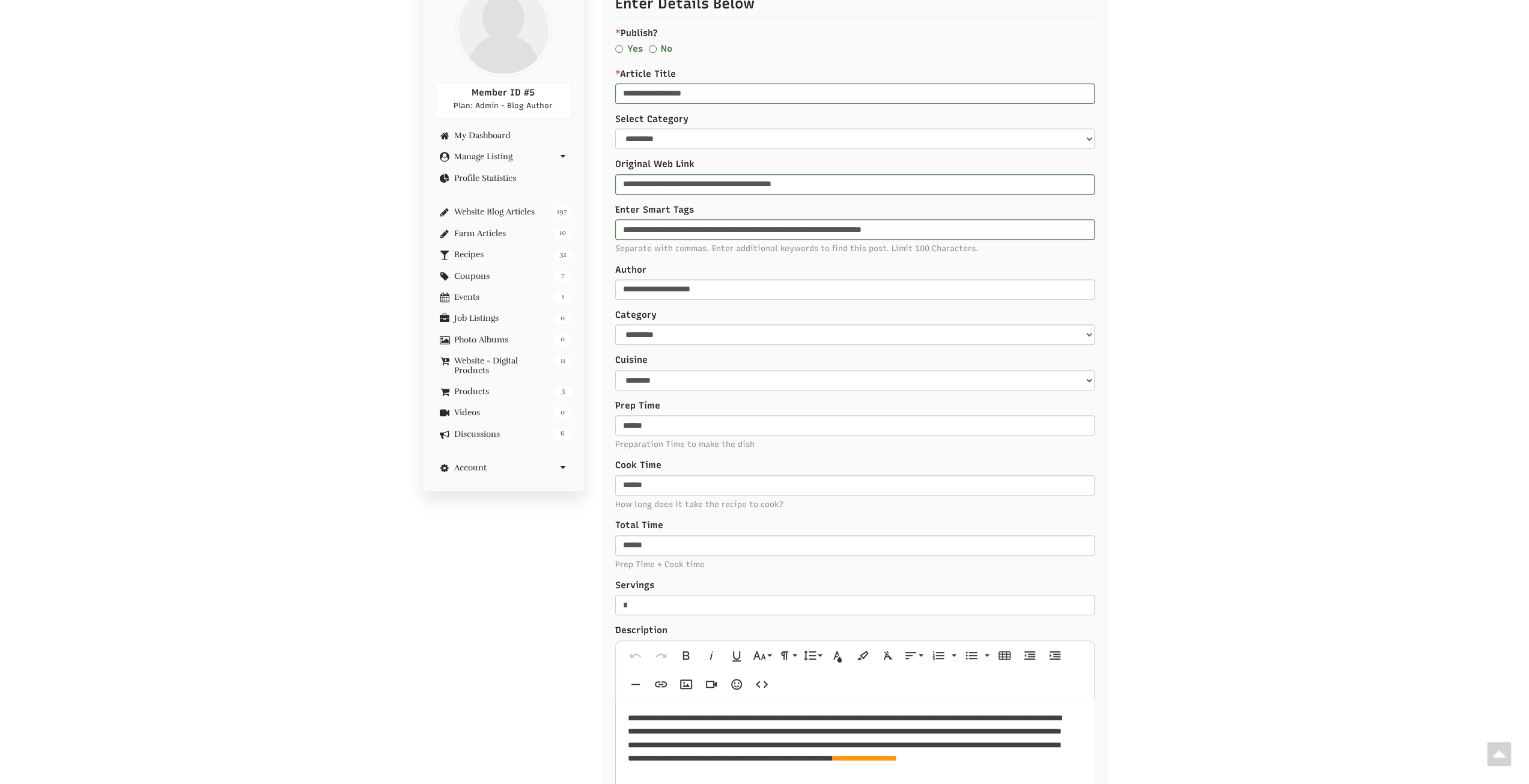
scroll to position [242, 0]
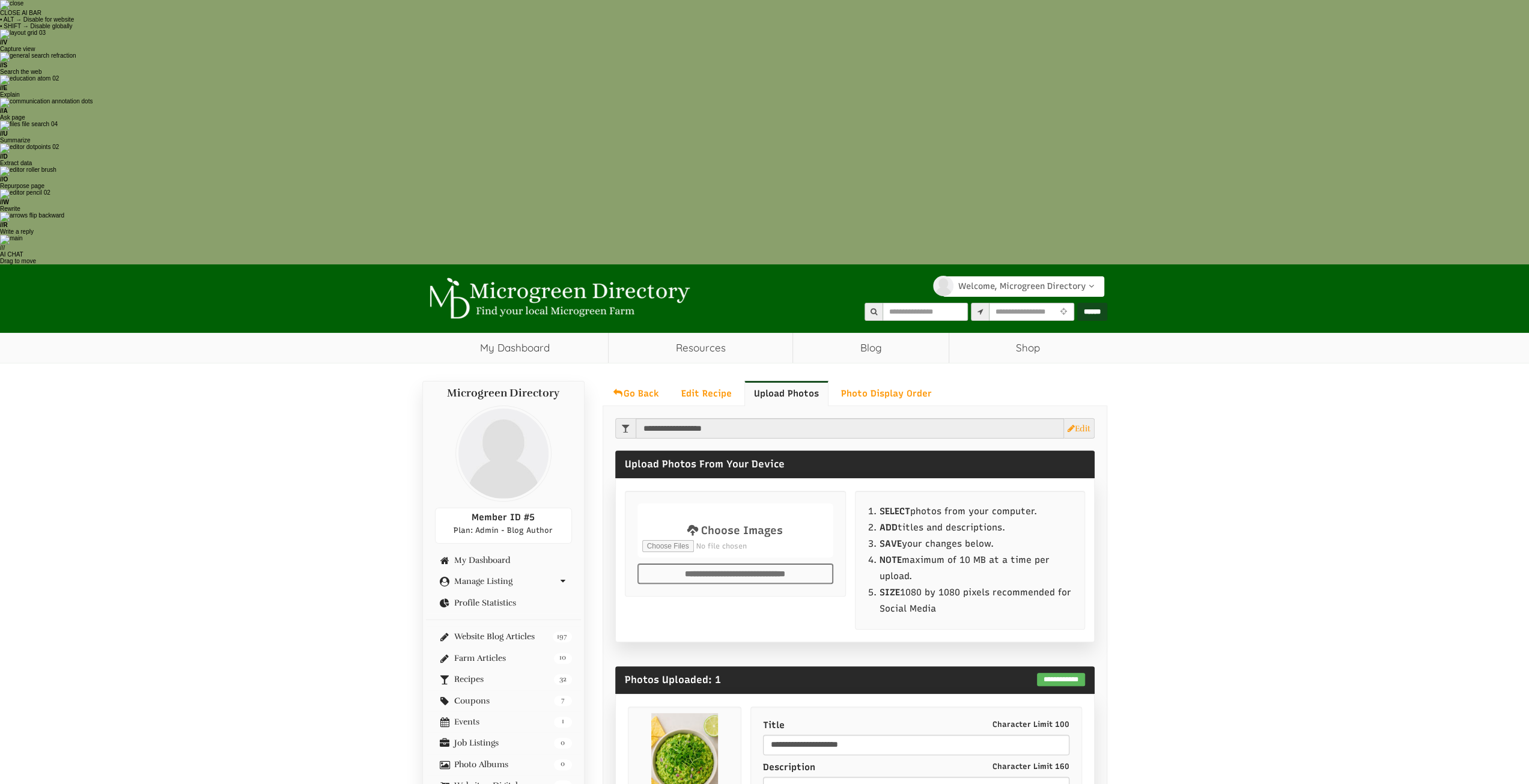
select select "Language Translate Widget"
click at [625, 381] on link "Go Back" at bounding box center [635, 393] width 66 height 26
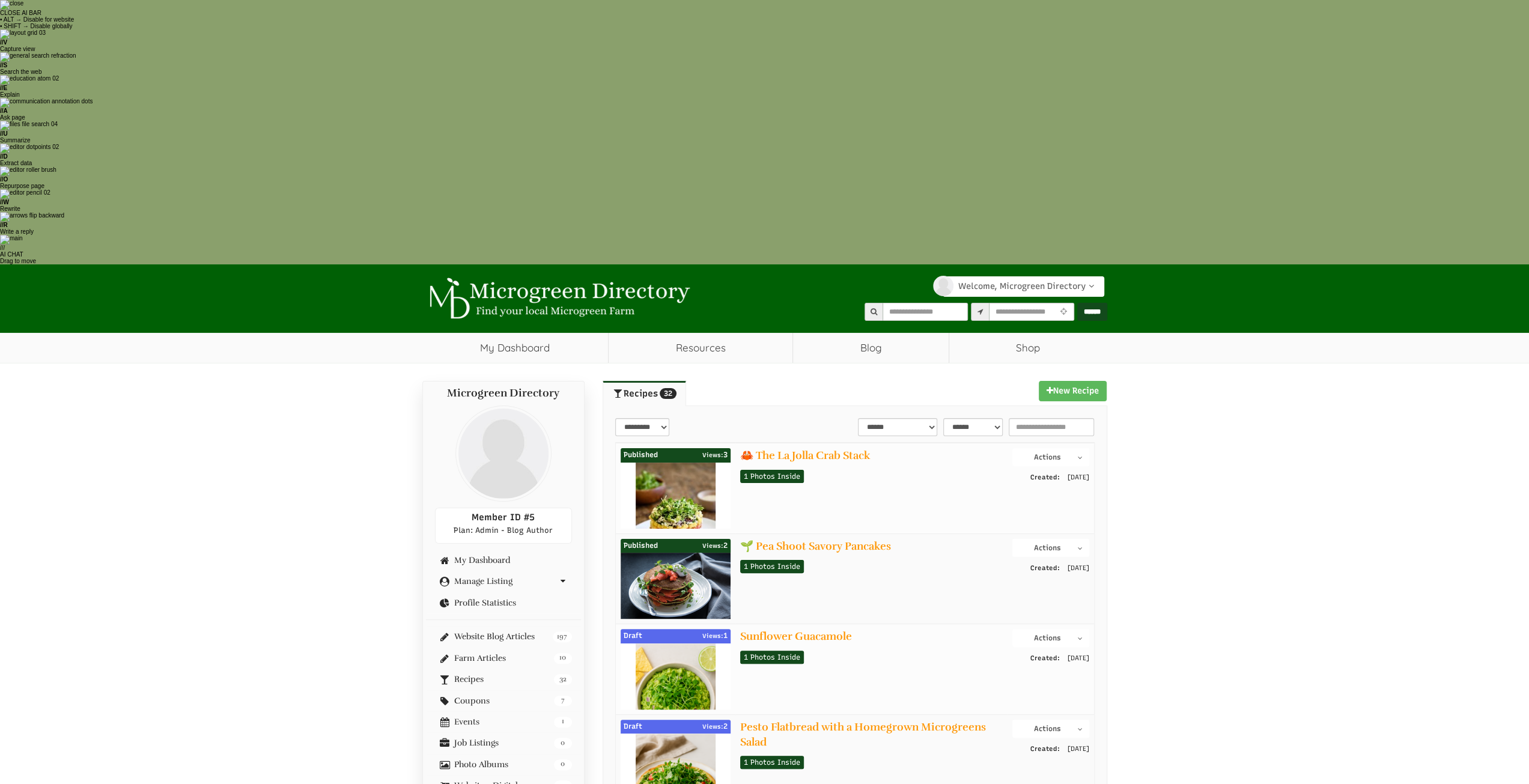
select select "Language Translate Widget"
click at [1066, 539] on button "Actions" at bounding box center [1050, 548] width 77 height 18
click at [1012, 576] on link "Edit Post" at bounding box center [1042, 583] width 95 height 14
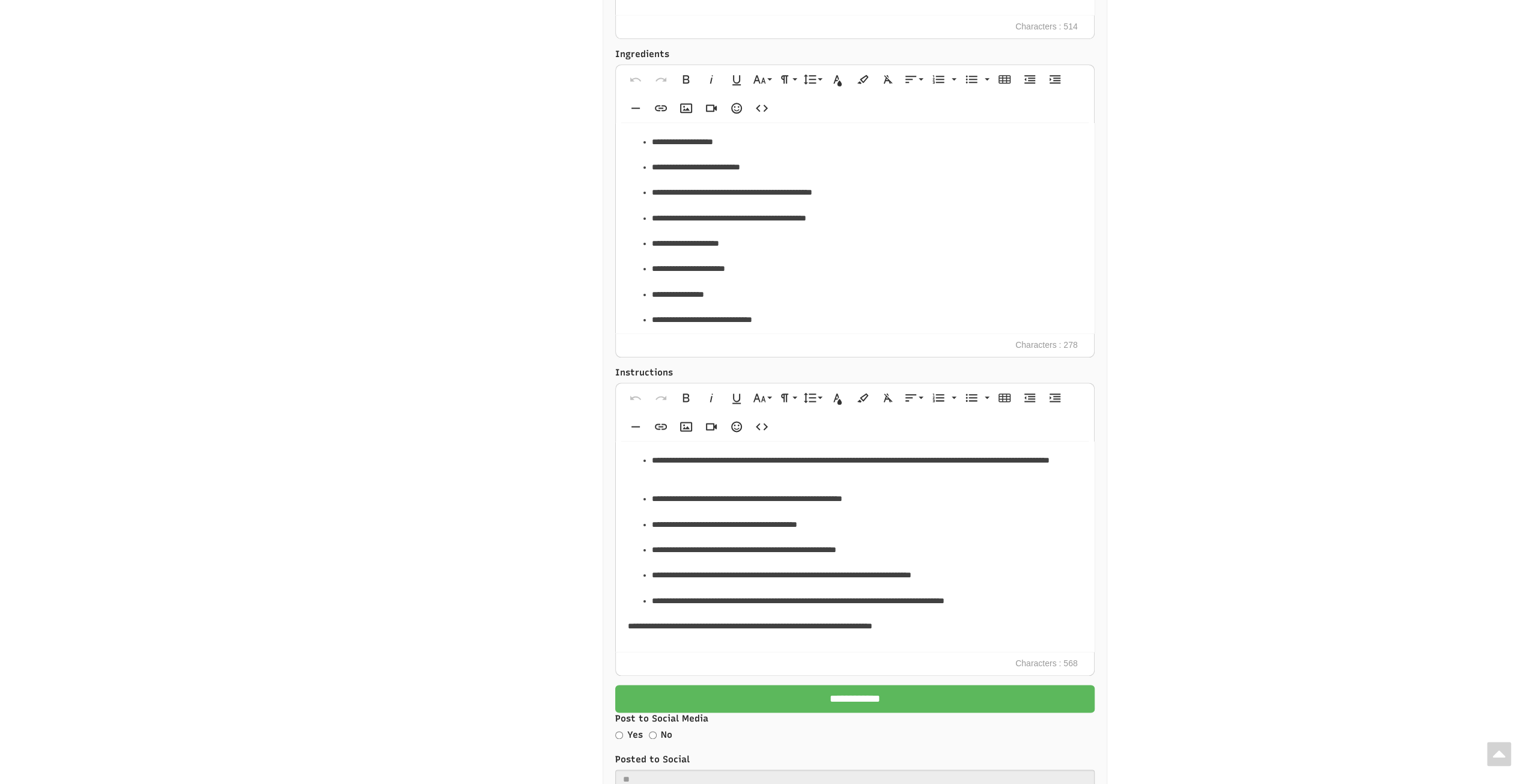
scroll to position [1441, 0]
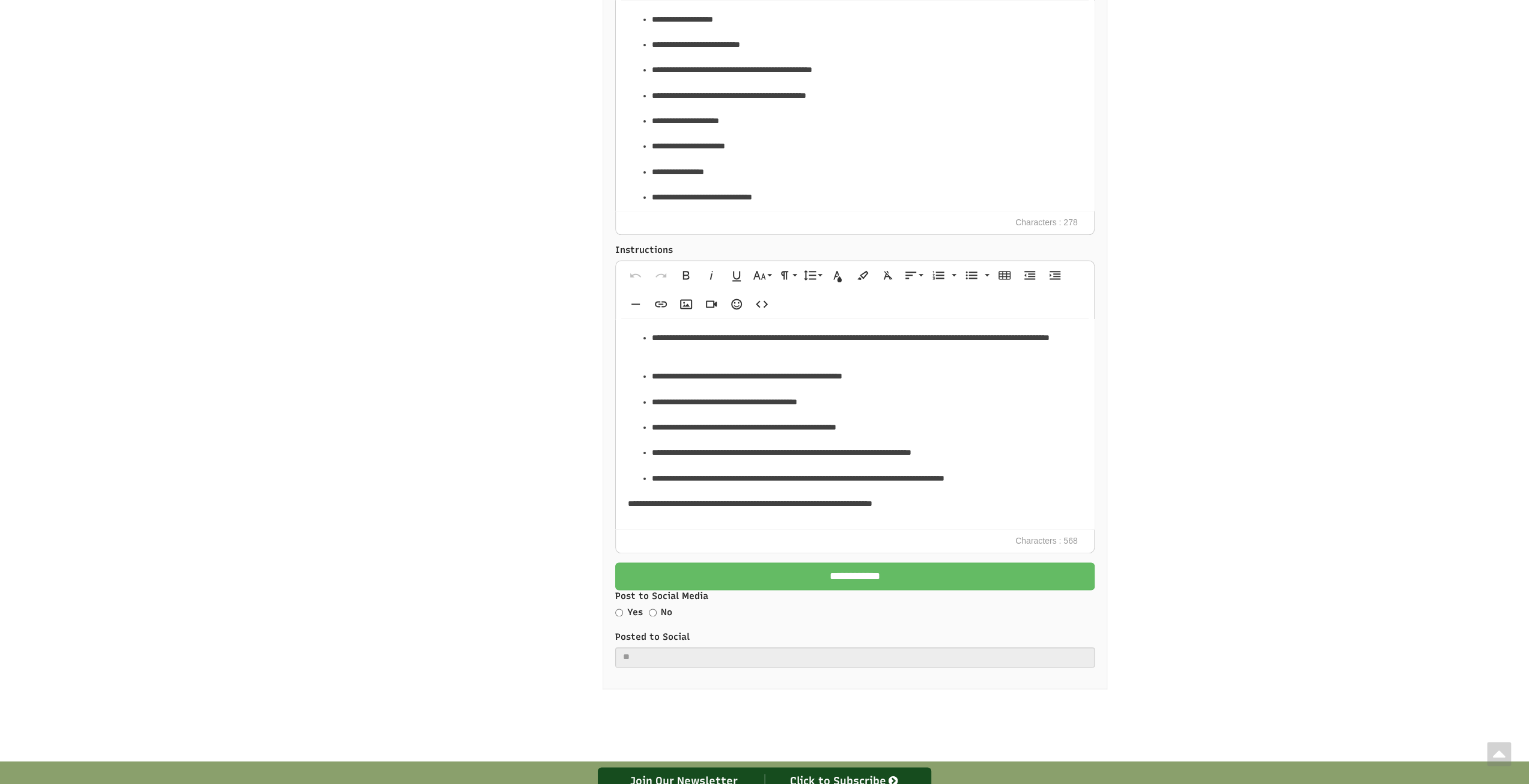
click at [865, 562] on input "**********" at bounding box center [855, 575] width 479 height 27
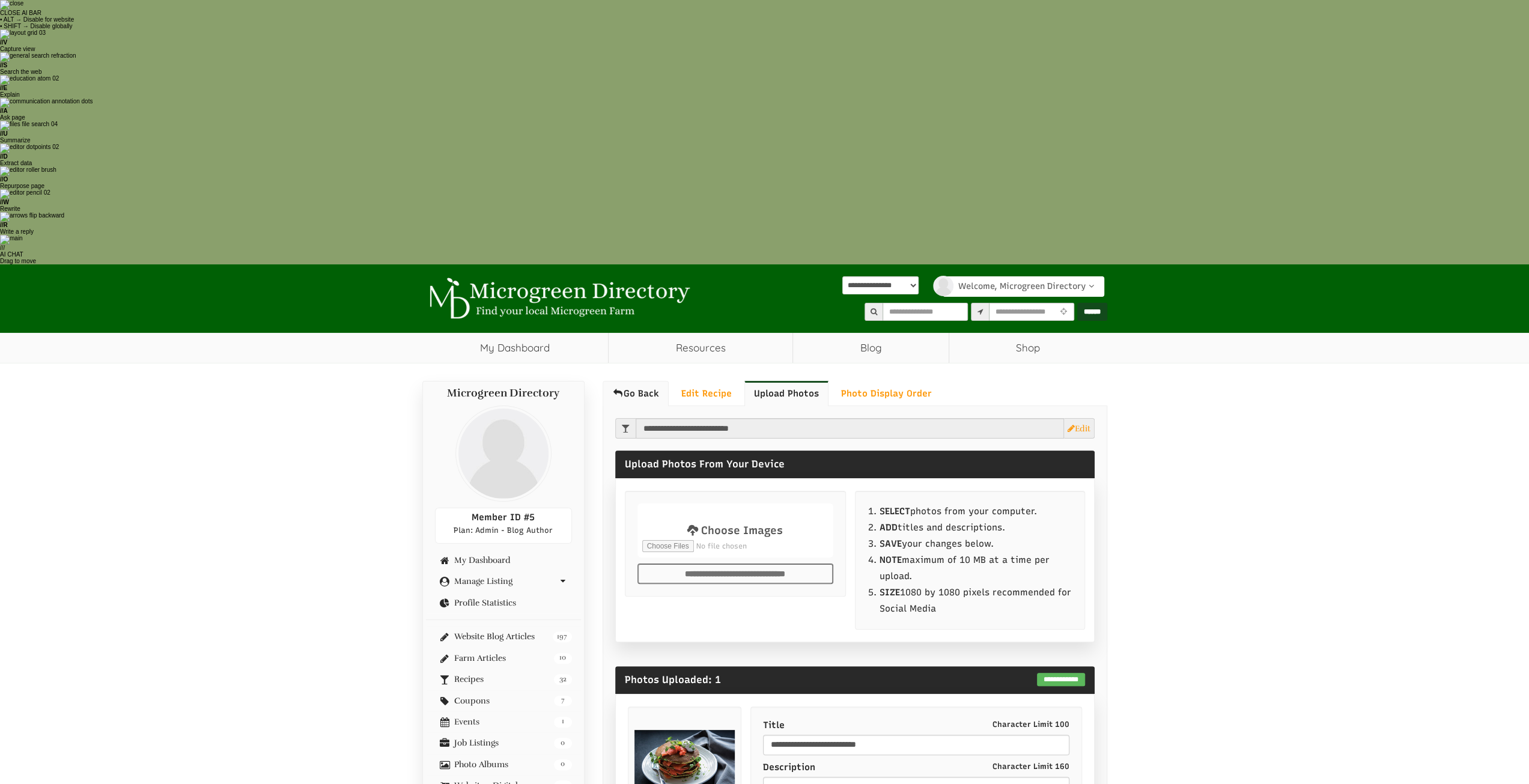
click at [654, 381] on link "Go Back" at bounding box center [635, 393] width 66 height 26
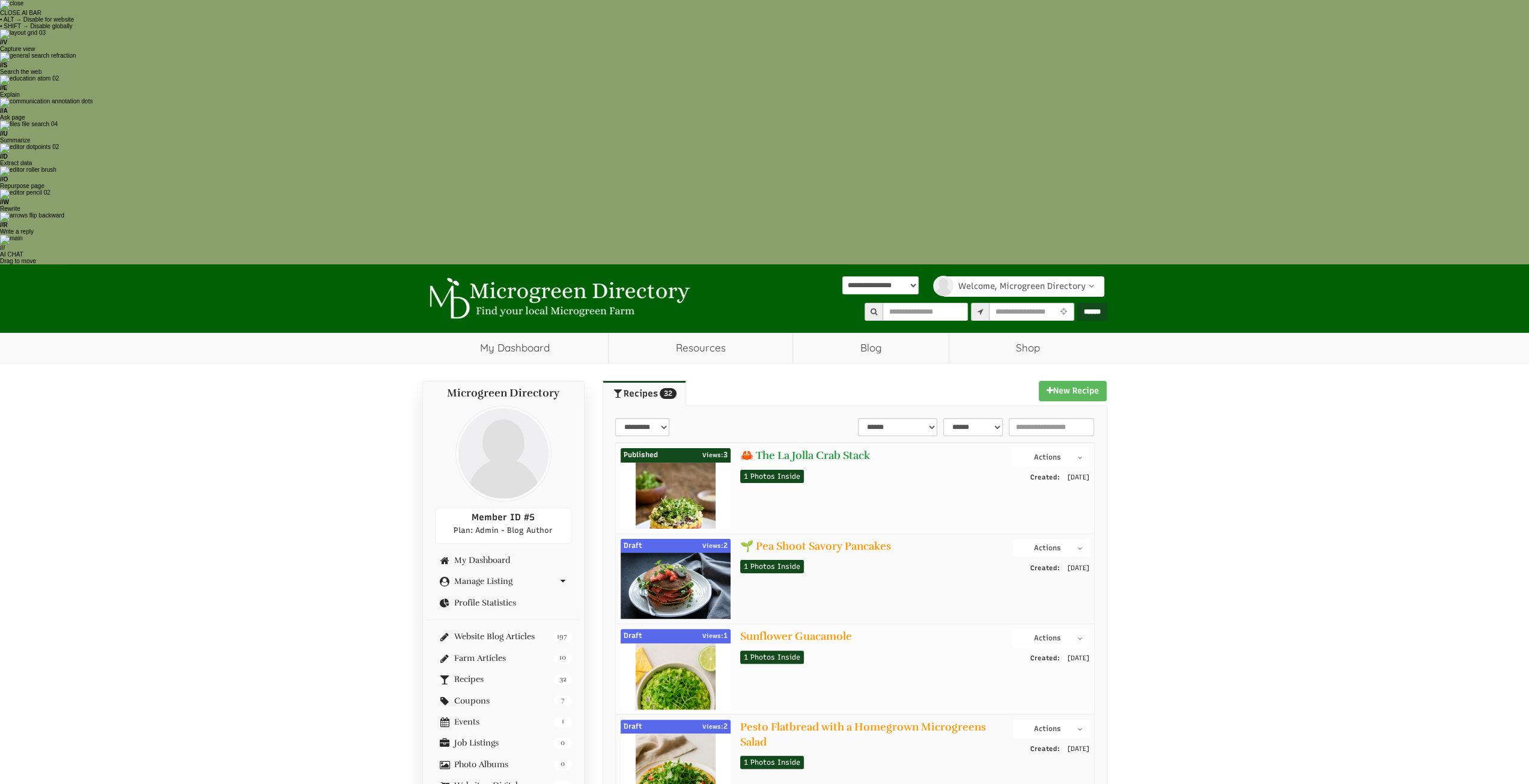
click at [783, 448] on link "🦀 The La Jolla Crab Stack" at bounding box center [805, 455] width 130 height 13
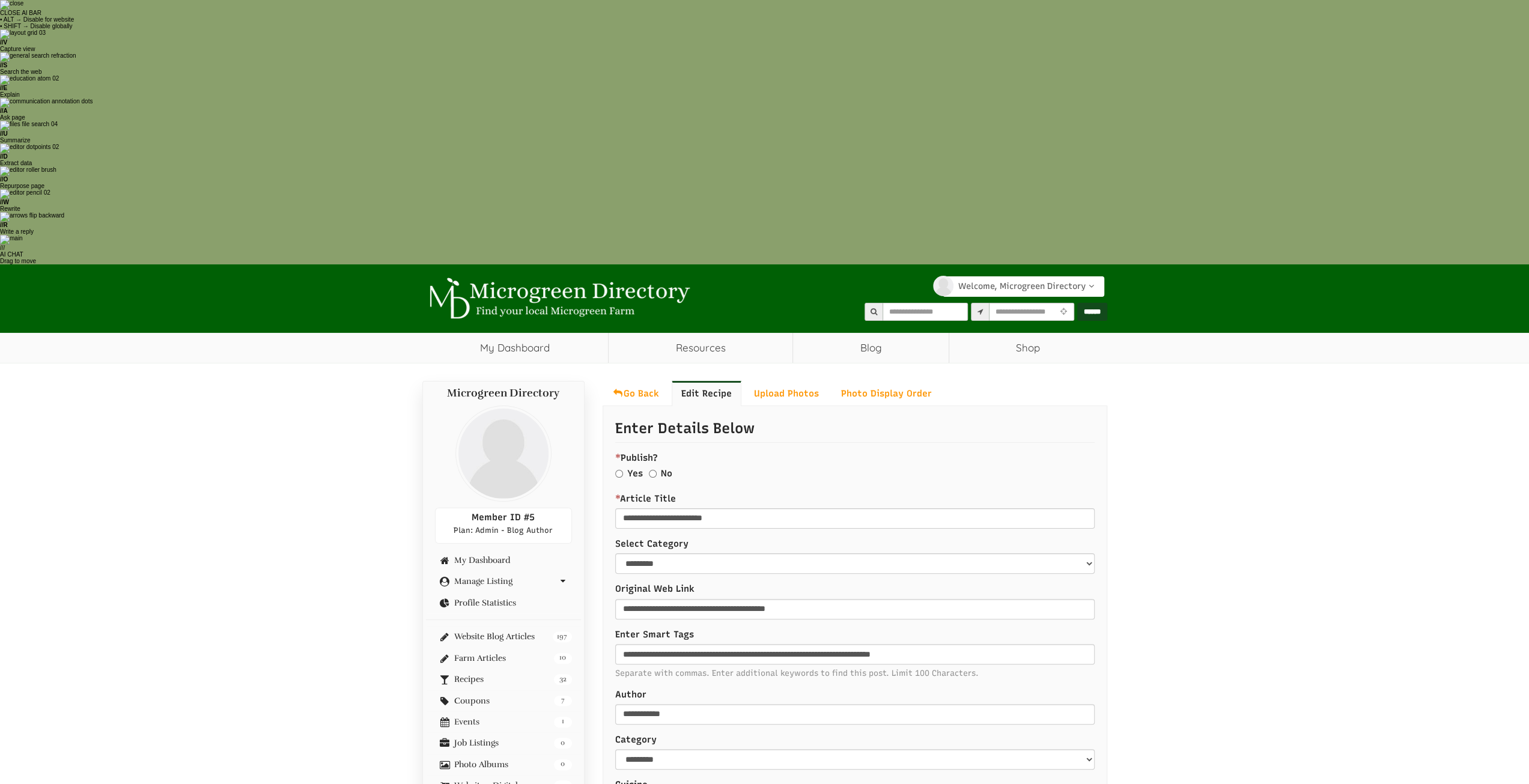
select select "Language Translate Widget"
click at [648, 452] on div "* Publish? Yes No Required Field" at bounding box center [855, 468] width 479 height 32
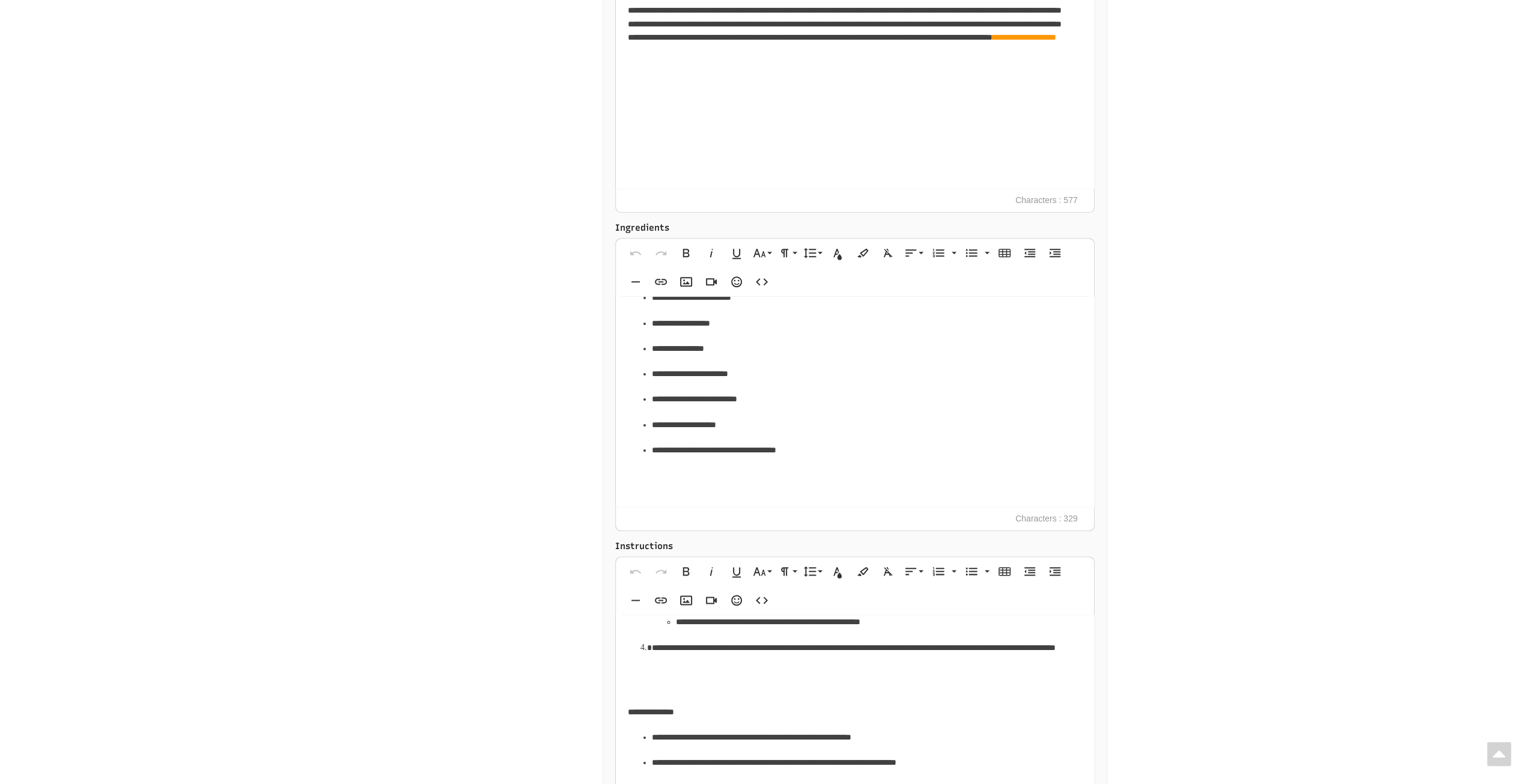
scroll to position [287, 0]
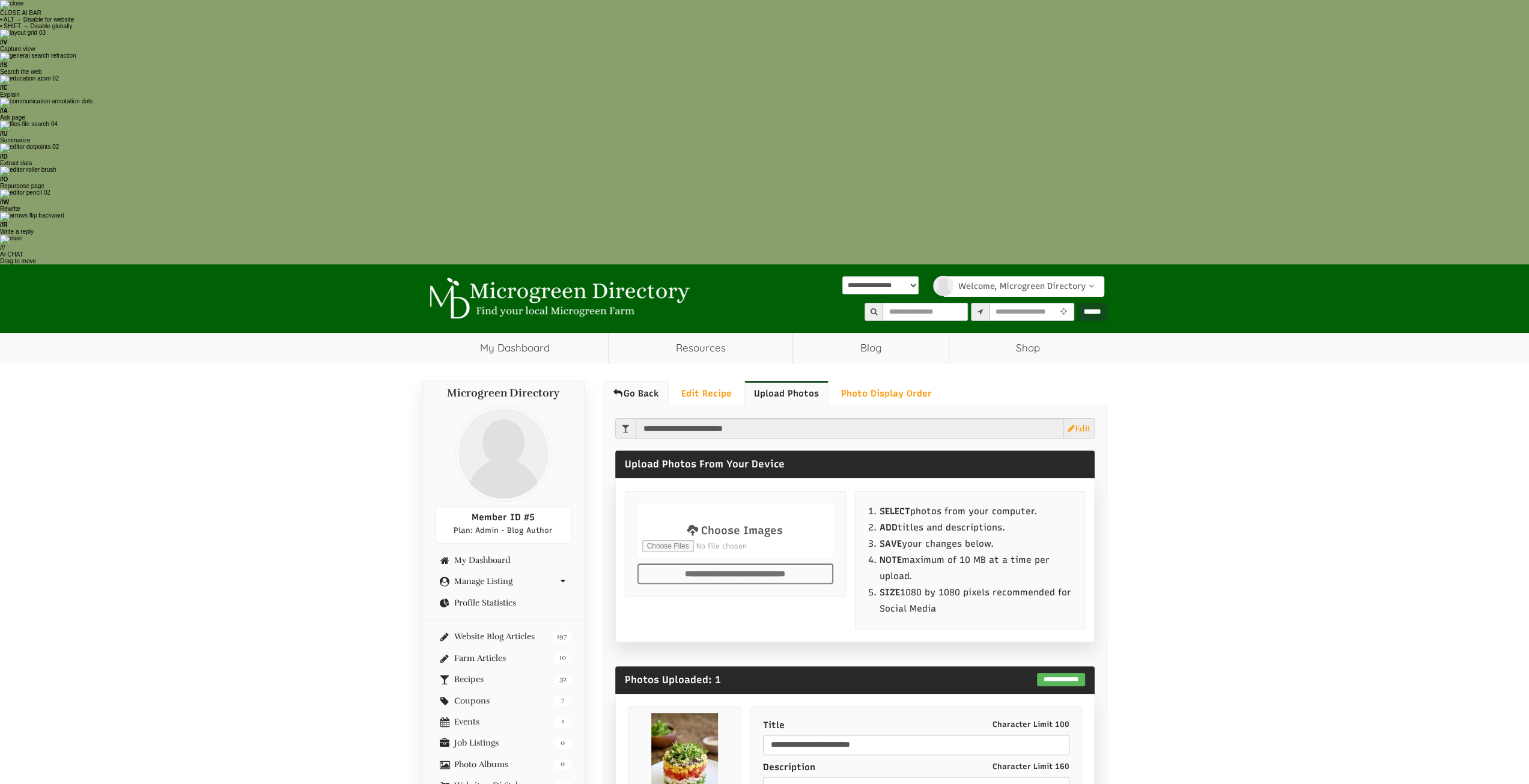
click at [626, 381] on link "Go Back" at bounding box center [635, 393] width 66 height 26
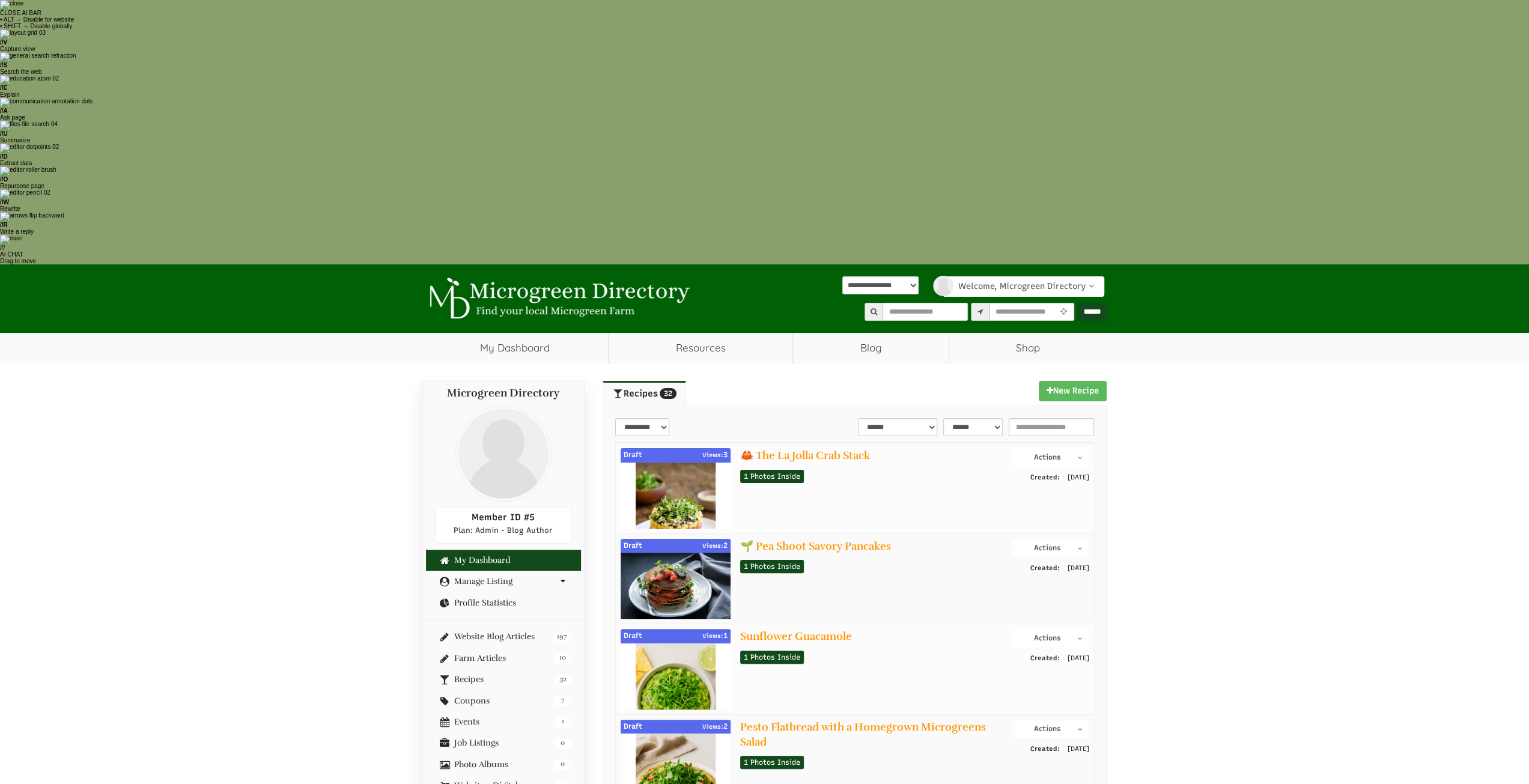
click at [471, 556] on link "My Dashboard" at bounding box center [503, 560] width 137 height 9
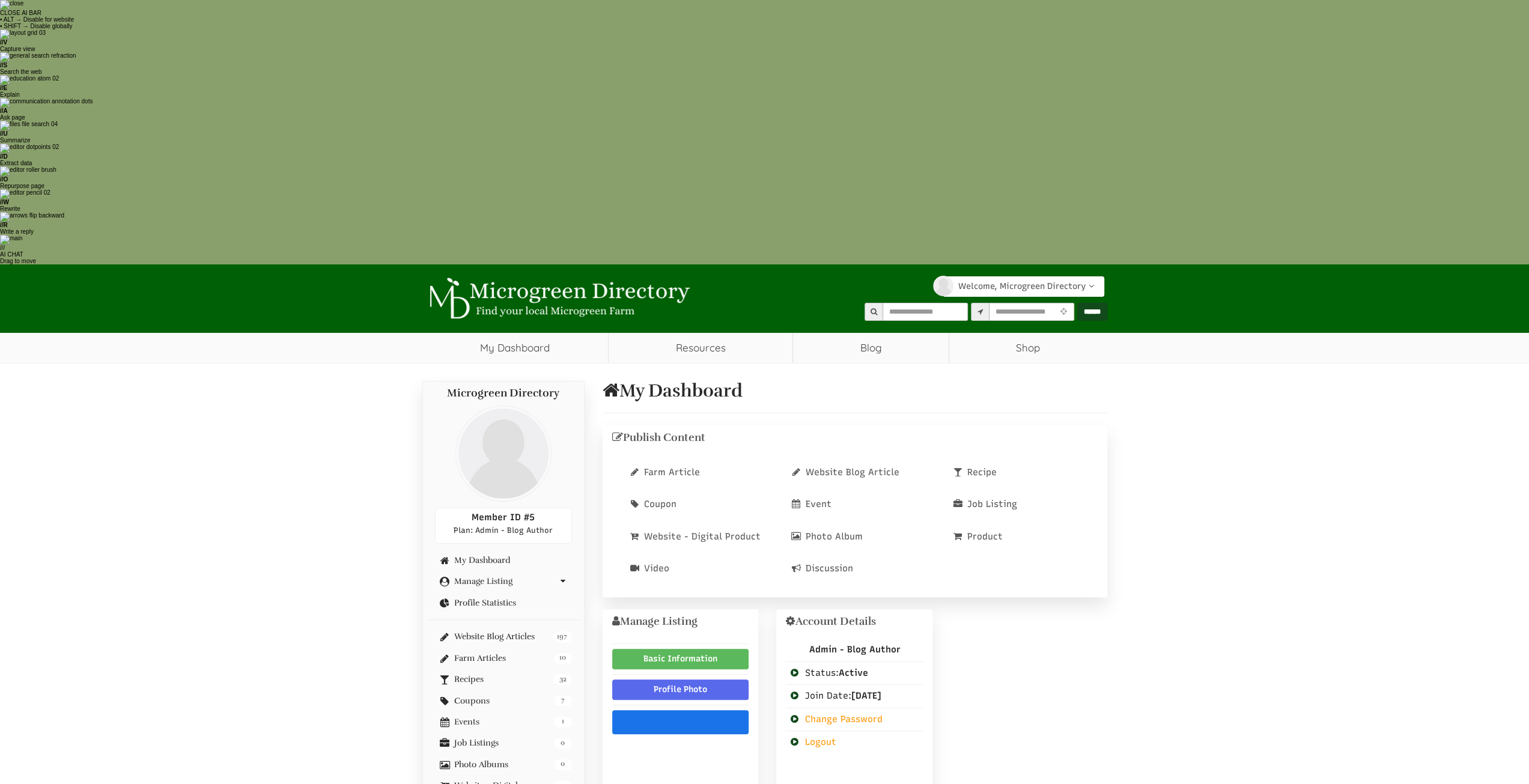
select select "Language Translate Widget"
